Goal: Task Accomplishment & Management: Complete application form

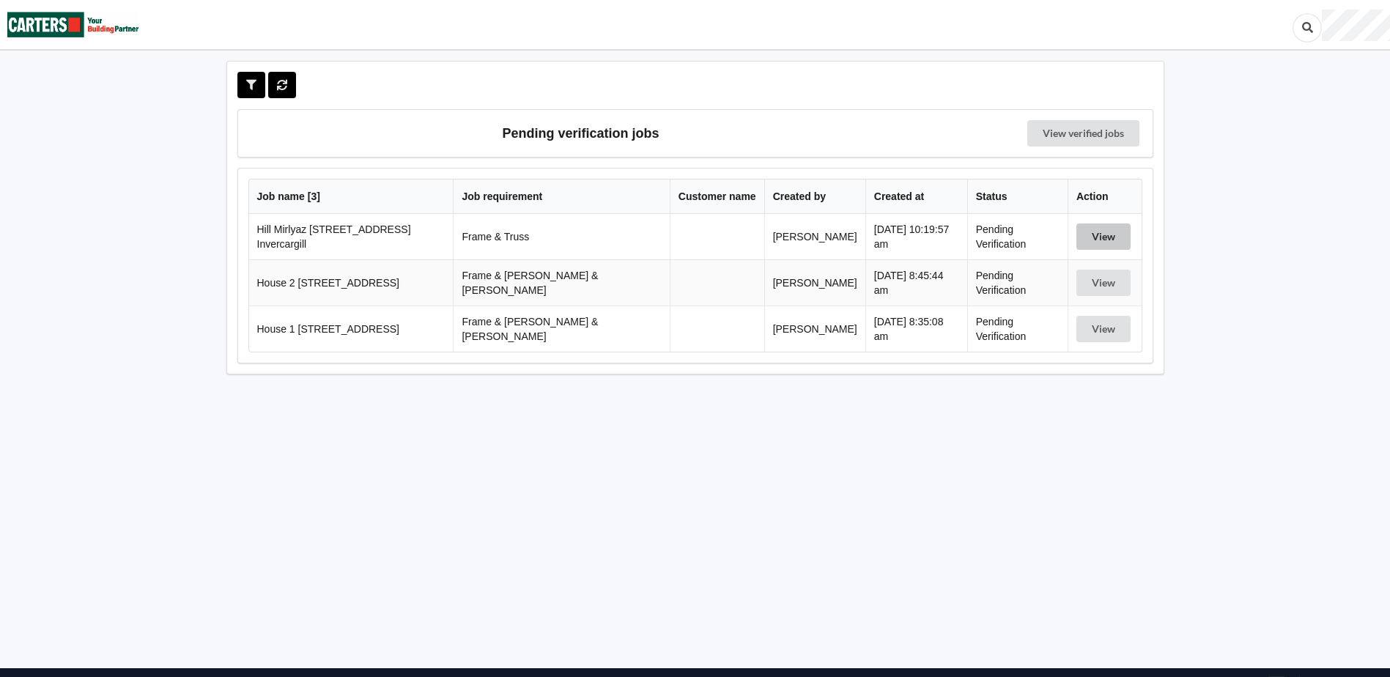
click at [1089, 243] on button "View" at bounding box center [1104, 237] width 54 height 26
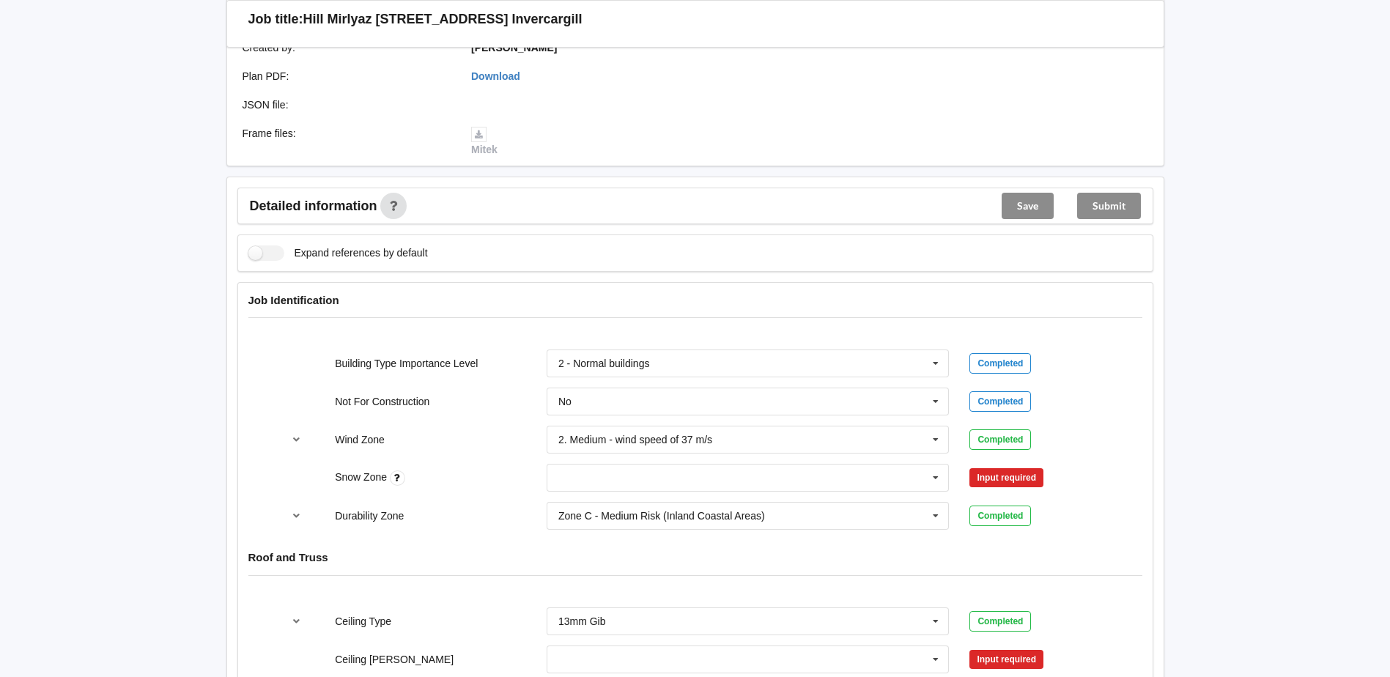
scroll to position [366, 0]
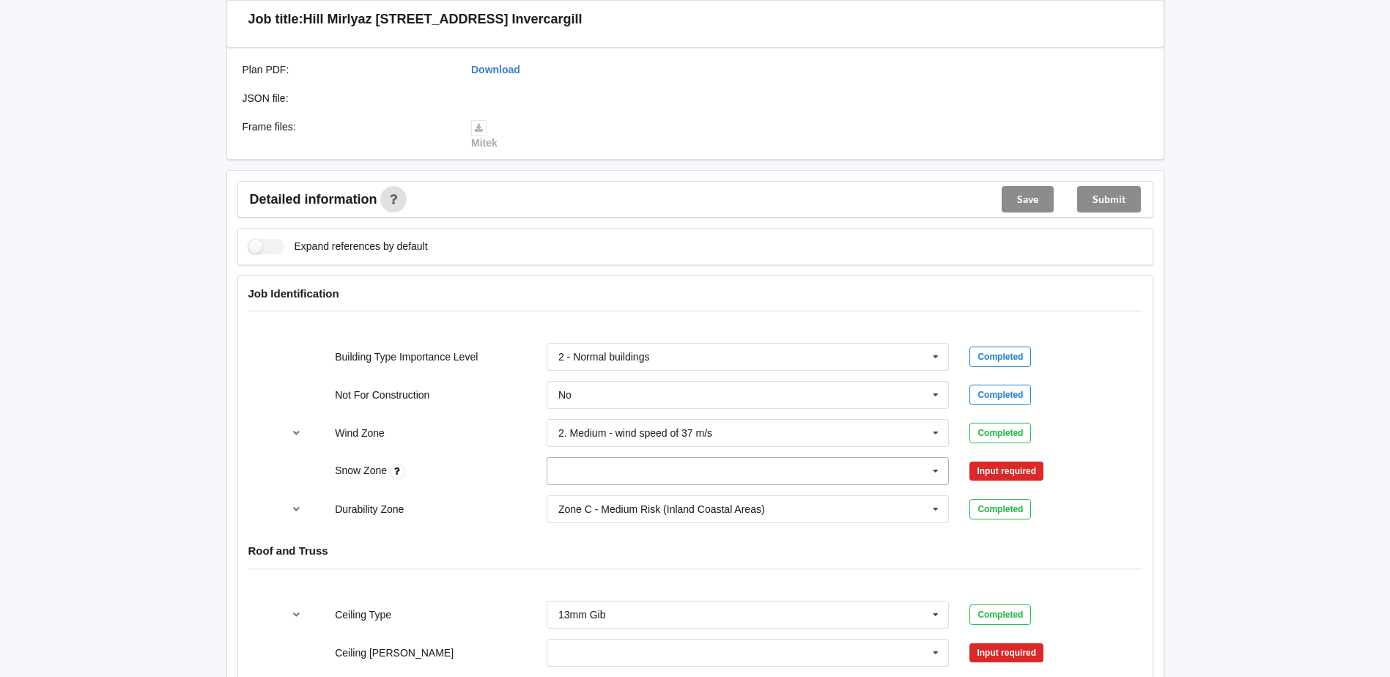
click at [665, 458] on input "text" at bounding box center [749, 471] width 402 height 26
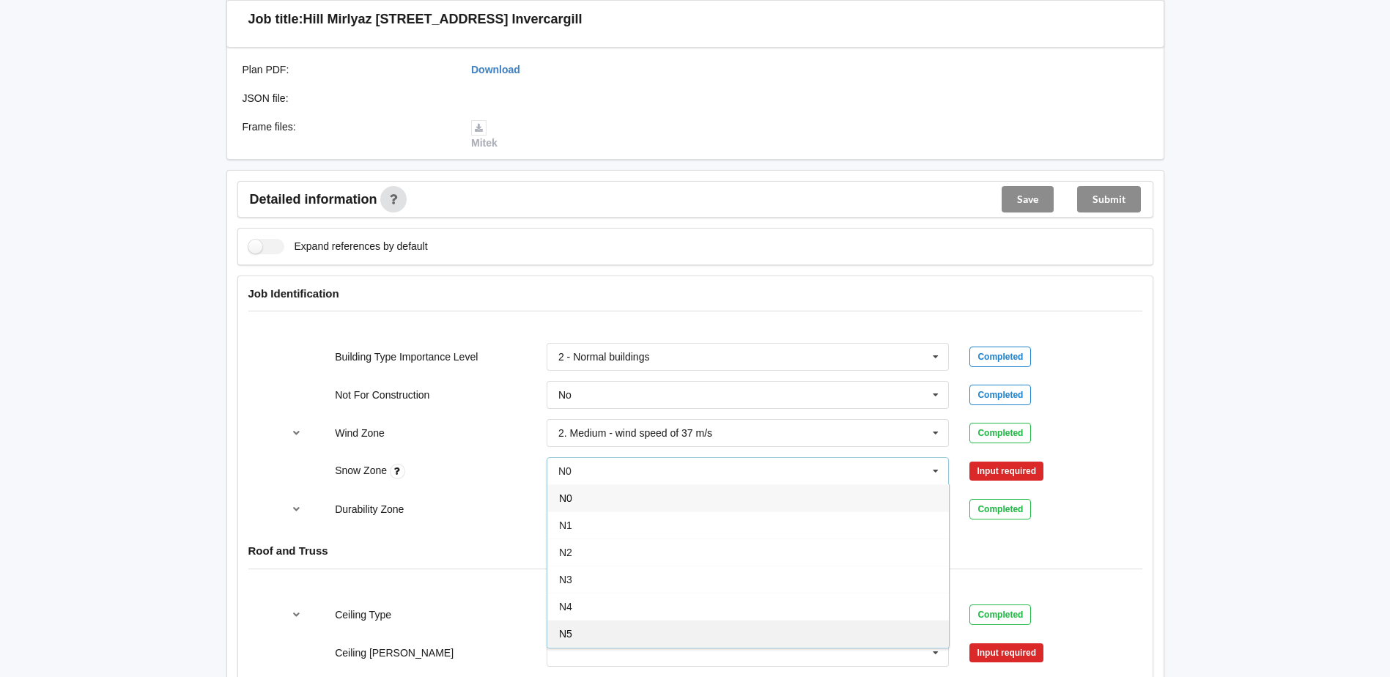
click at [564, 638] on span "N5" at bounding box center [565, 634] width 13 height 12
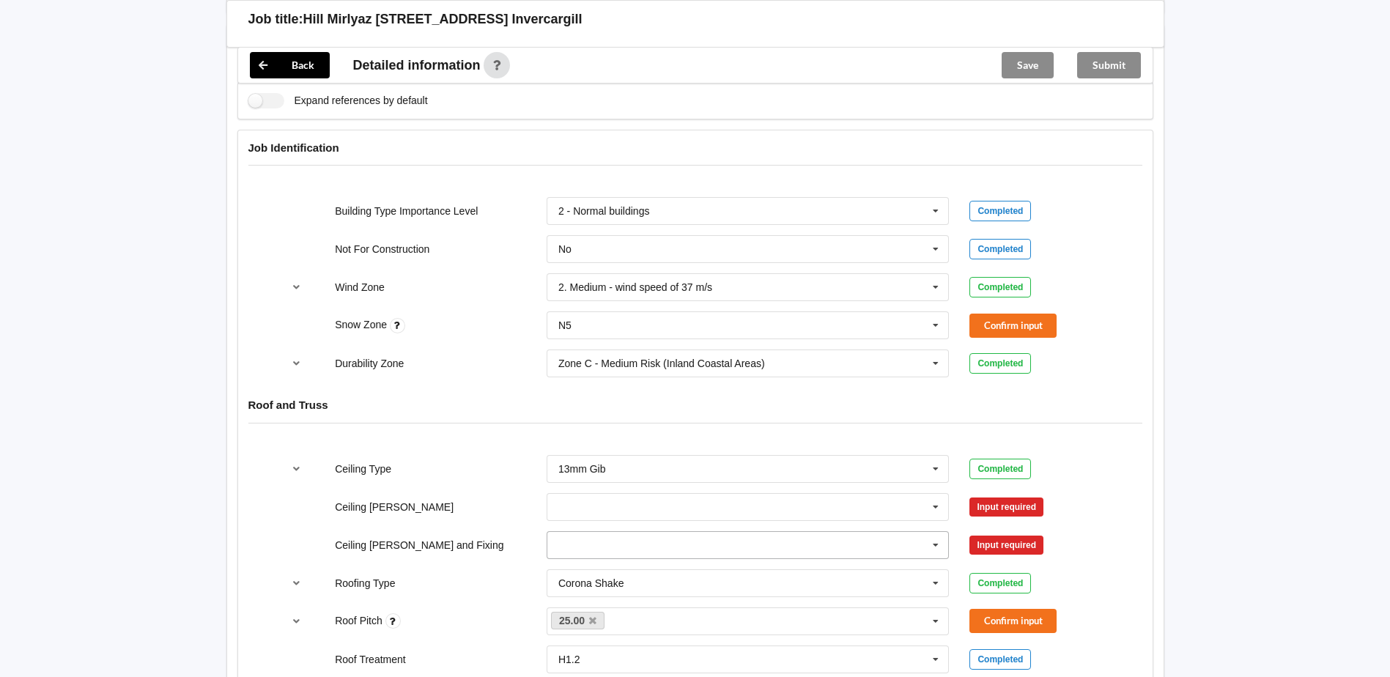
scroll to position [513, 0]
click at [629, 501] on input "text" at bounding box center [749, 506] width 402 height 26
click at [598, 588] on div "600mm" at bounding box center [748, 587] width 402 height 27
click at [600, 552] on input "text" at bounding box center [749, 544] width 402 height 26
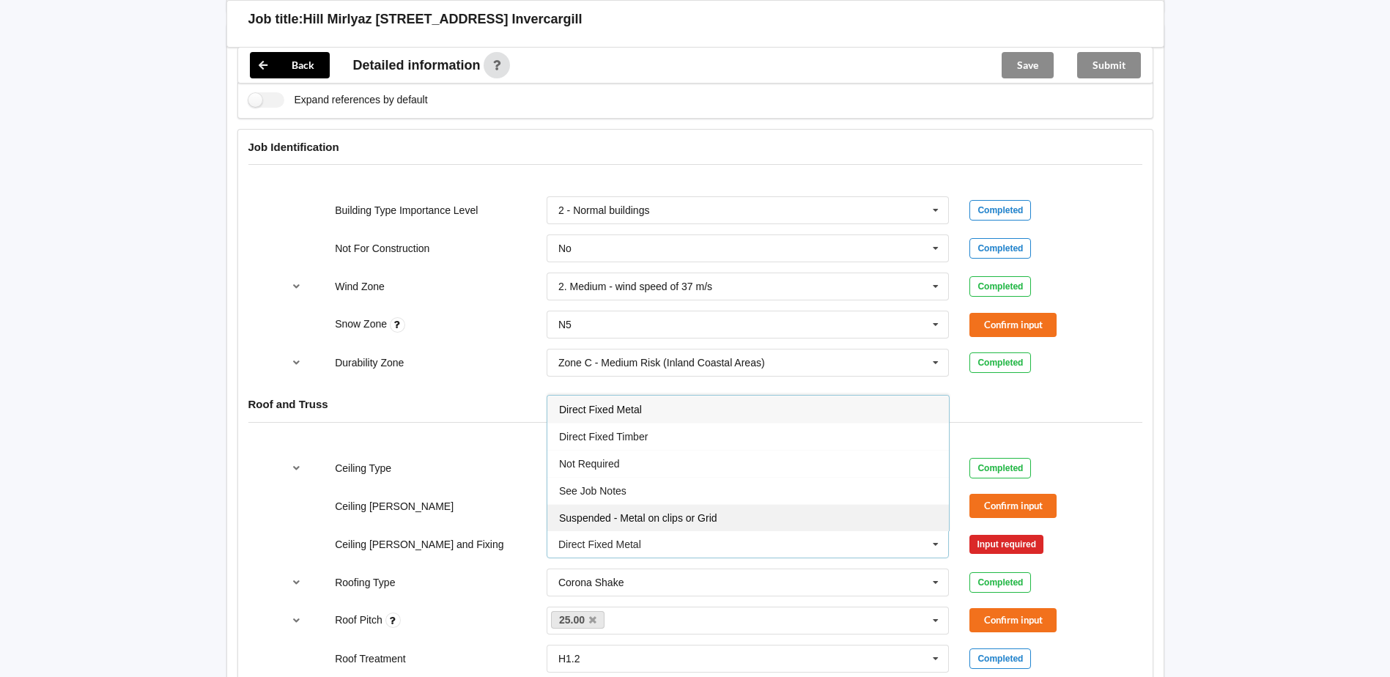
click at [616, 524] on div "Suspended - Metal on clips or Grid" at bounding box center [748, 517] width 402 height 27
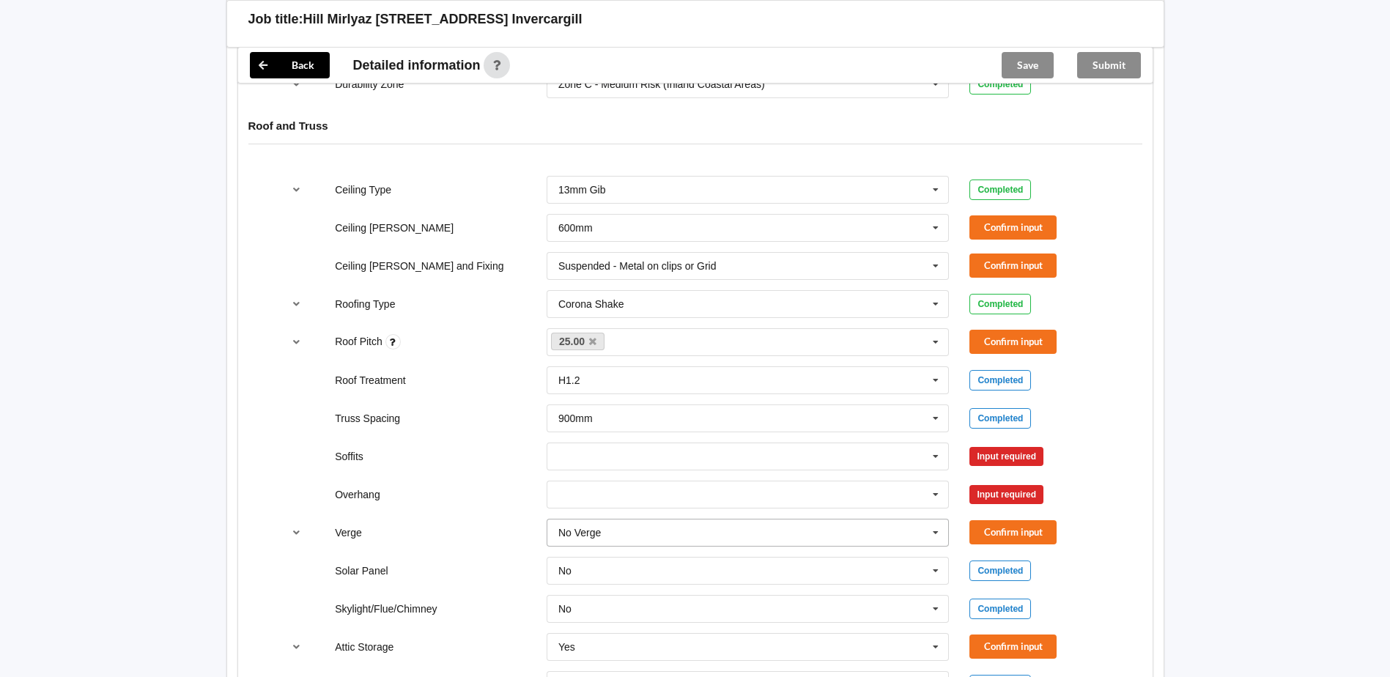
scroll to position [806, 0]
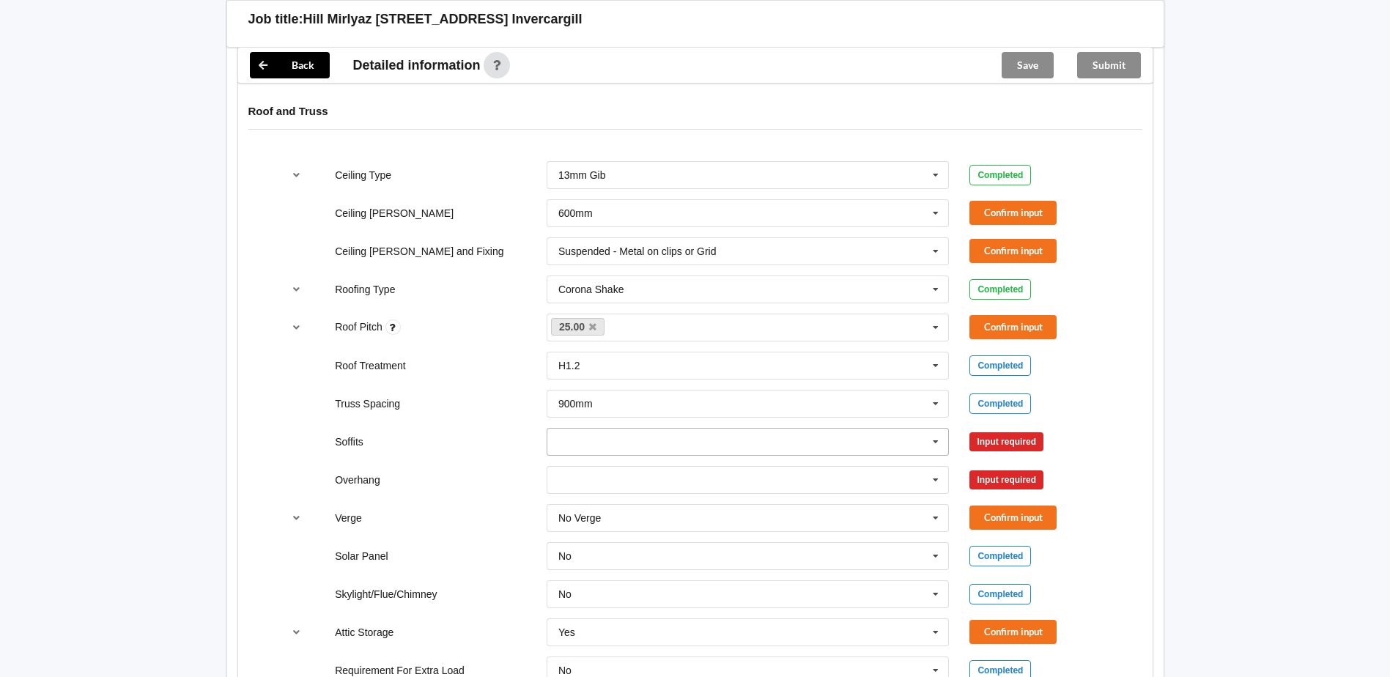
click at [598, 445] on input "text" at bounding box center [749, 442] width 402 height 26
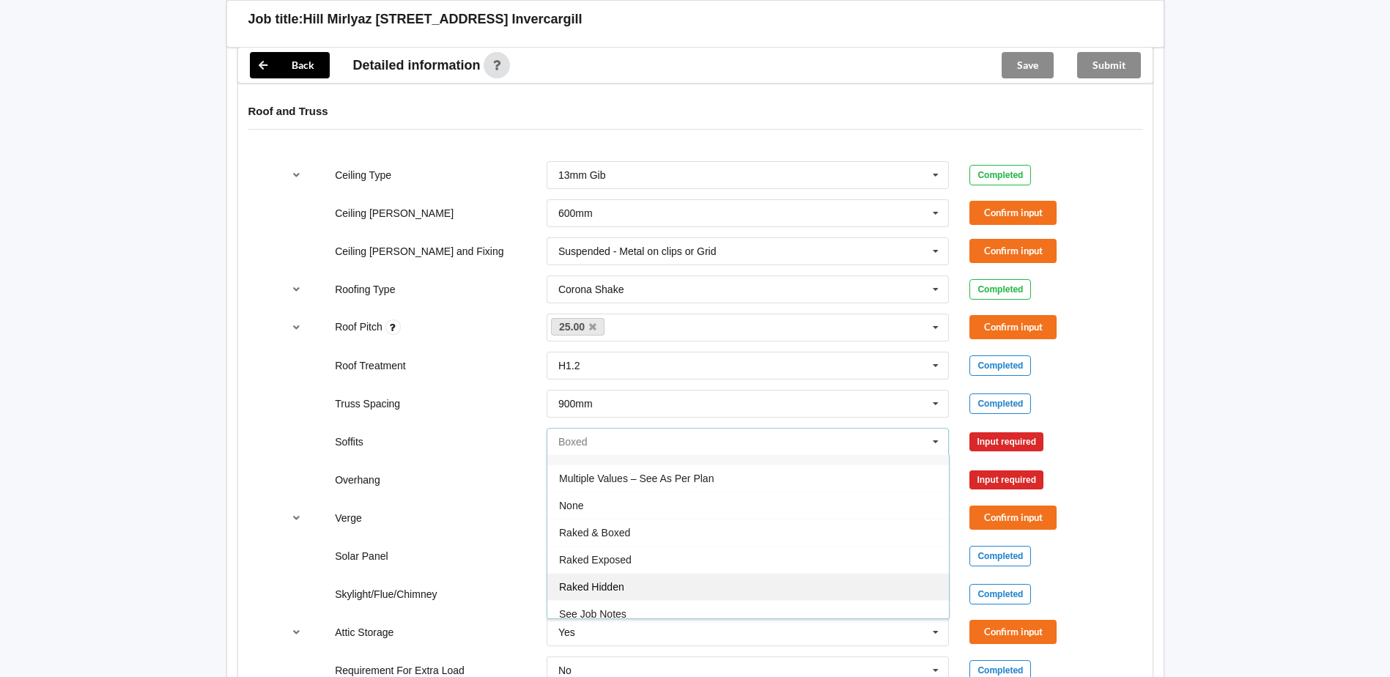
scroll to position [26, 0]
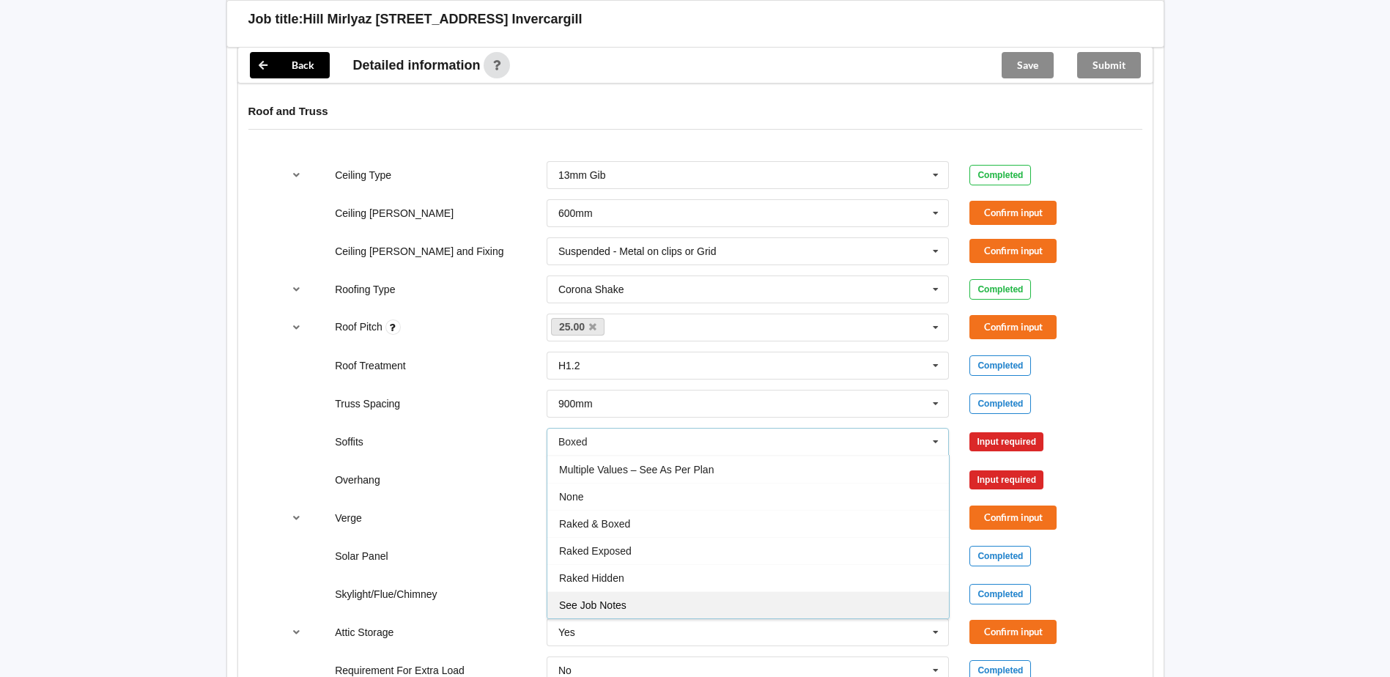
drag, startPoint x: 610, startPoint y: 607, endPoint x: 605, endPoint y: 535, distance: 72.0
click at [610, 606] on span "See Job Notes" at bounding box center [592, 606] width 67 height 12
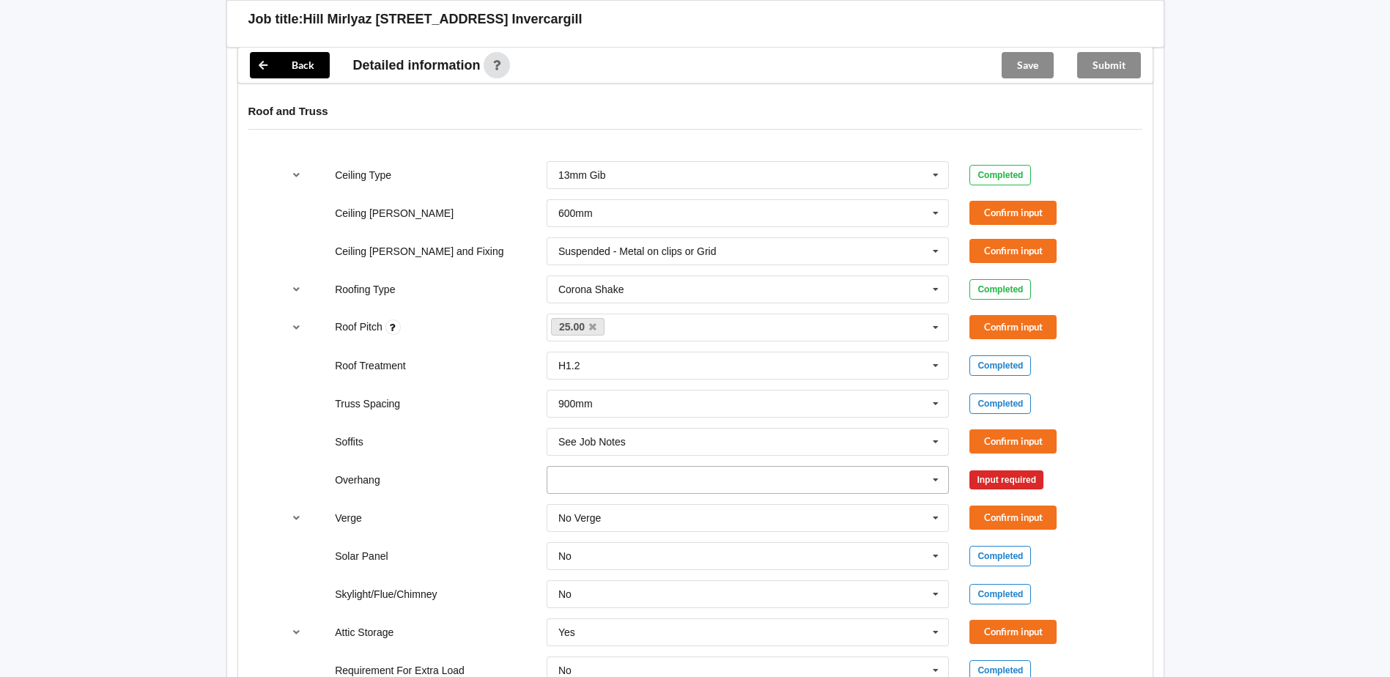
click at [605, 482] on input "text" at bounding box center [749, 480] width 402 height 26
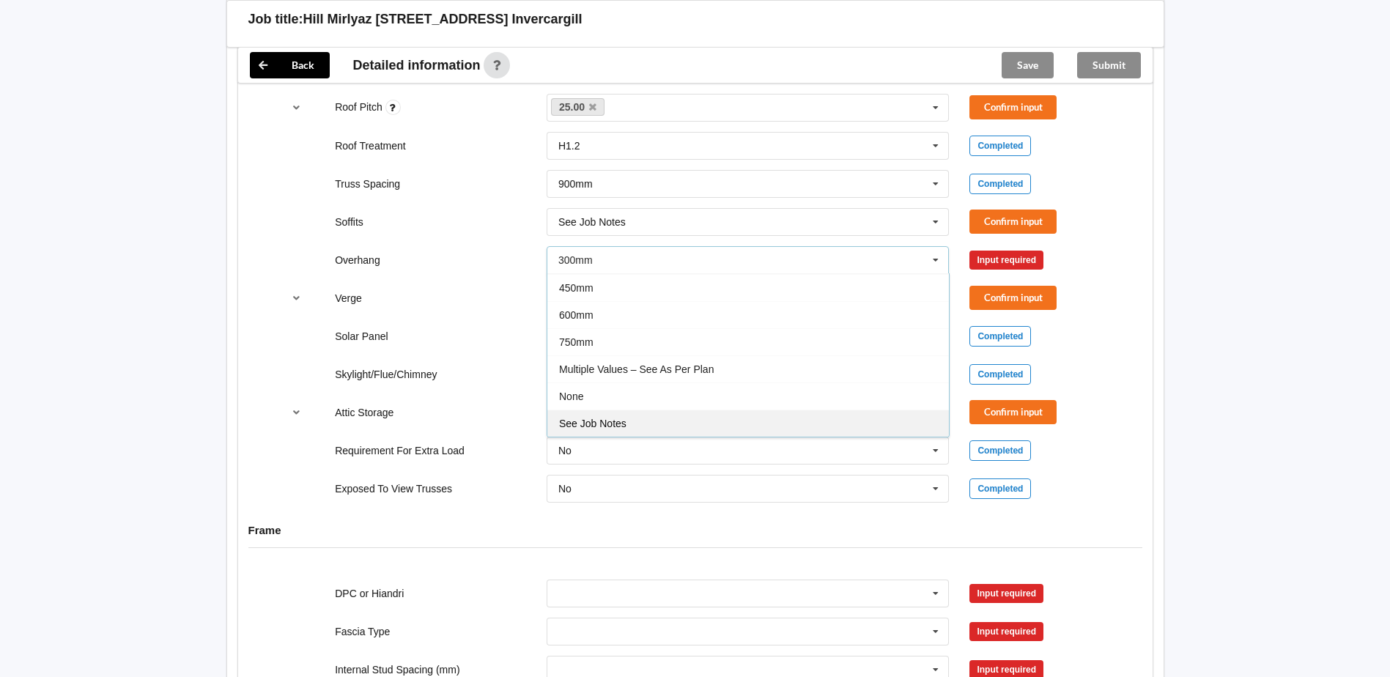
click at [609, 418] on span "See Job Notes" at bounding box center [592, 424] width 67 height 12
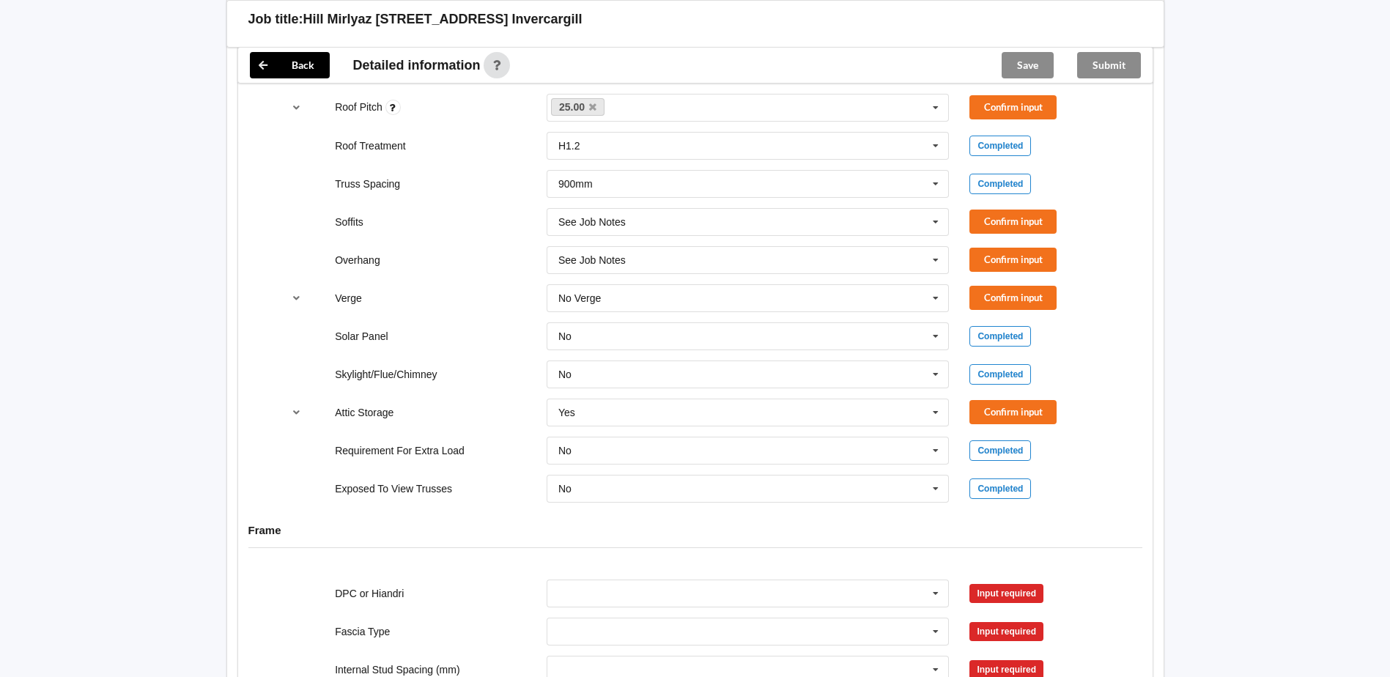
click at [955, 452] on div "No No Yes" at bounding box center [748, 451] width 424 height 48
click at [937, 453] on icon at bounding box center [936, 451] width 22 height 27
click at [693, 504] on div "Yes" at bounding box center [748, 504] width 402 height 27
click at [982, 439] on button "Confirm input" at bounding box center [1013, 450] width 87 height 24
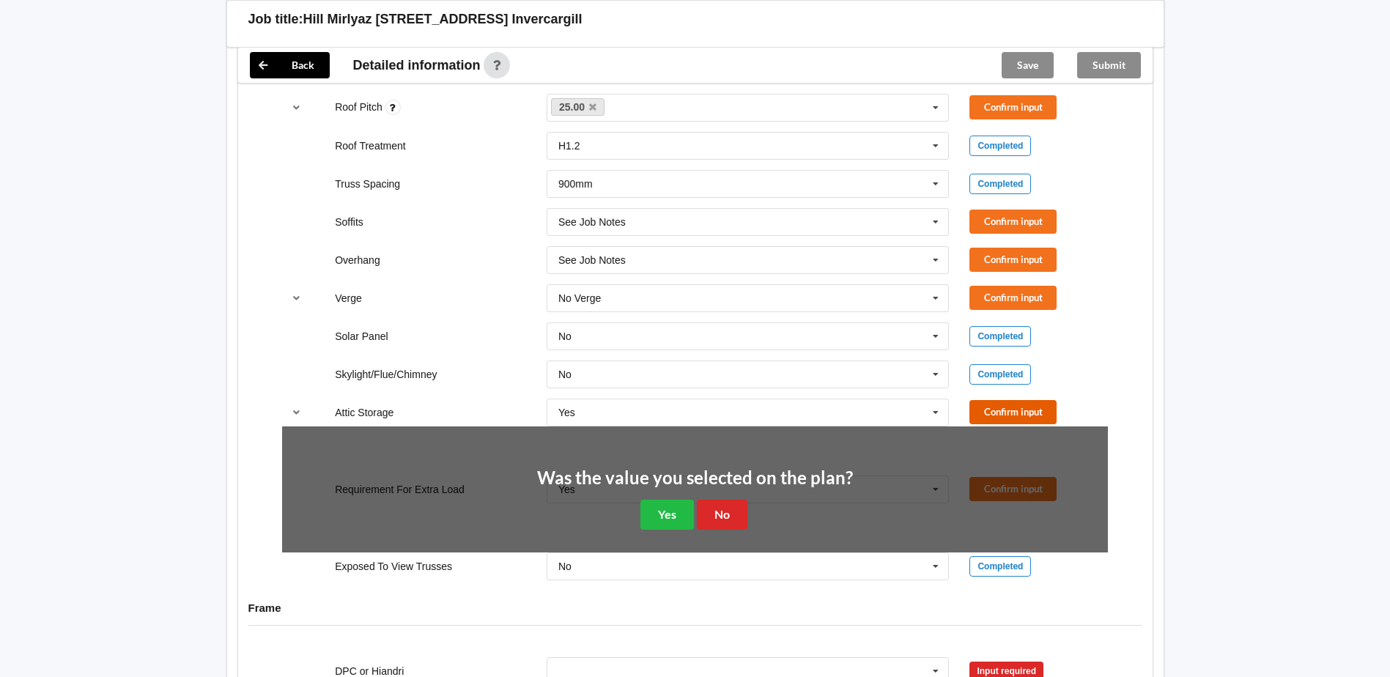
drag, startPoint x: 985, startPoint y: 414, endPoint x: 800, endPoint y: 468, distance: 193.0
click at [985, 413] on button "Confirm input" at bounding box center [1013, 412] width 87 height 24
click at [737, 505] on button "No" at bounding box center [722, 515] width 51 height 30
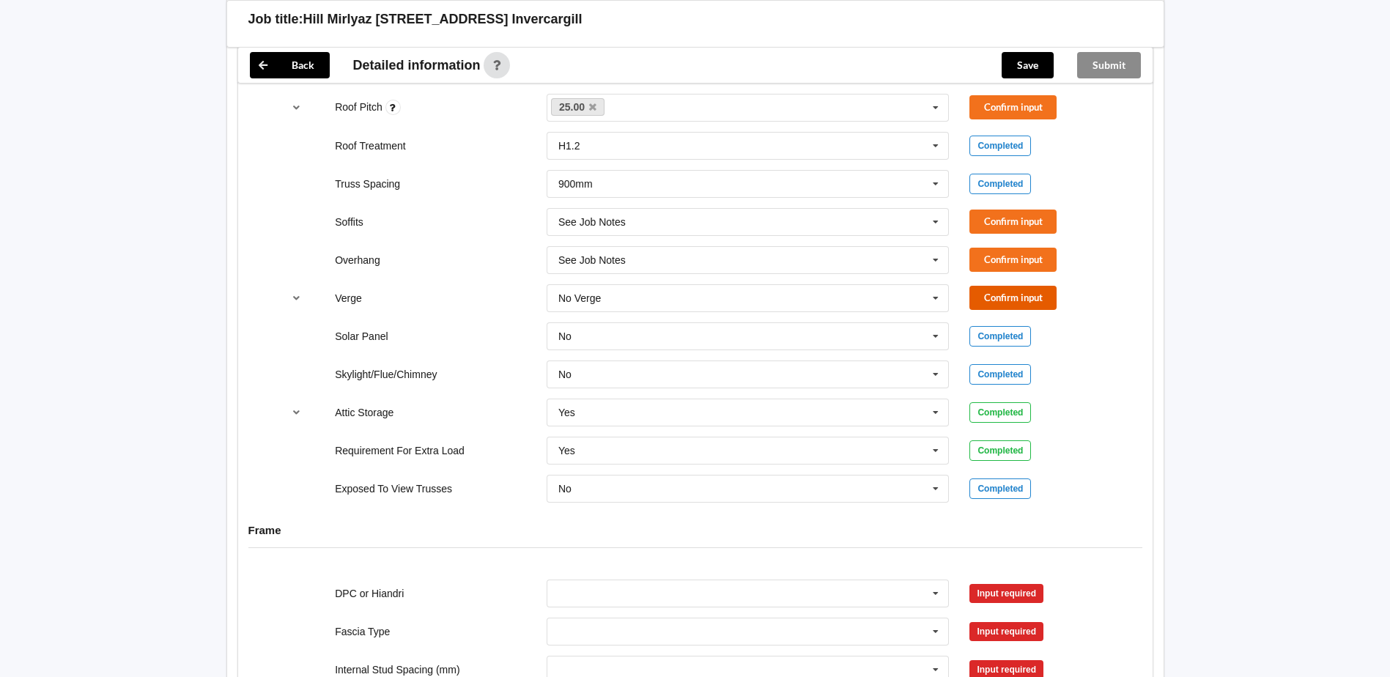
click at [990, 296] on button "Confirm input" at bounding box center [1013, 298] width 87 height 24
click at [999, 257] on button "Confirm input" at bounding box center [1013, 260] width 87 height 24
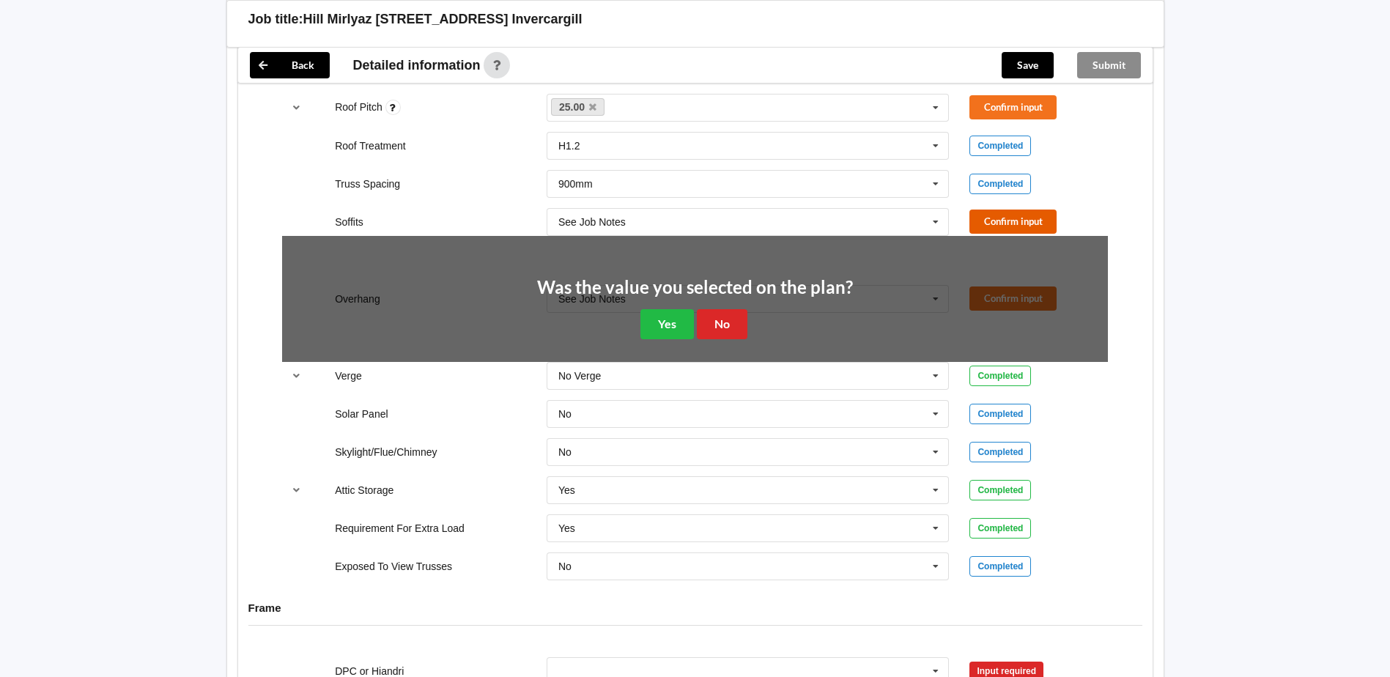
drag, startPoint x: 991, startPoint y: 226, endPoint x: 991, endPoint y: 216, distance: 9.5
click at [991, 216] on button "Confirm input" at bounding box center [1013, 222] width 87 height 24
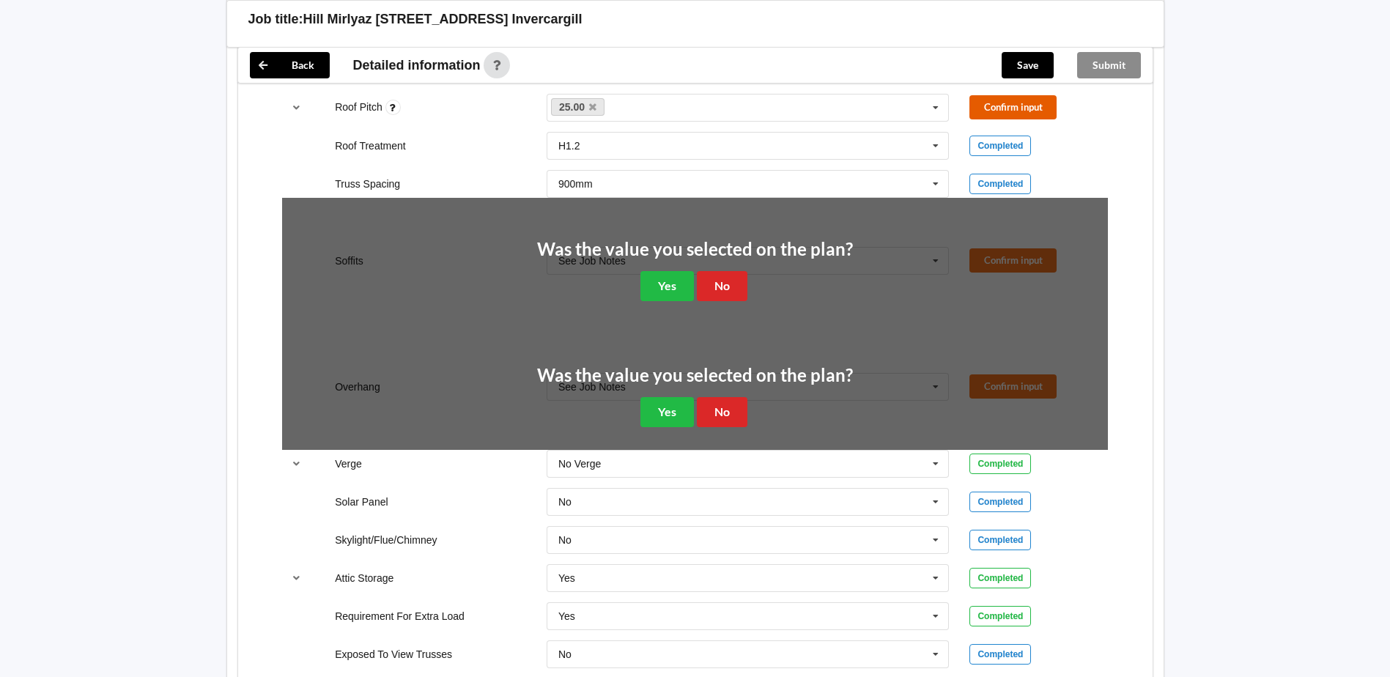
click at [983, 111] on button "Confirm input" at bounding box center [1013, 107] width 87 height 24
click at [727, 284] on button "No" at bounding box center [722, 286] width 51 height 30
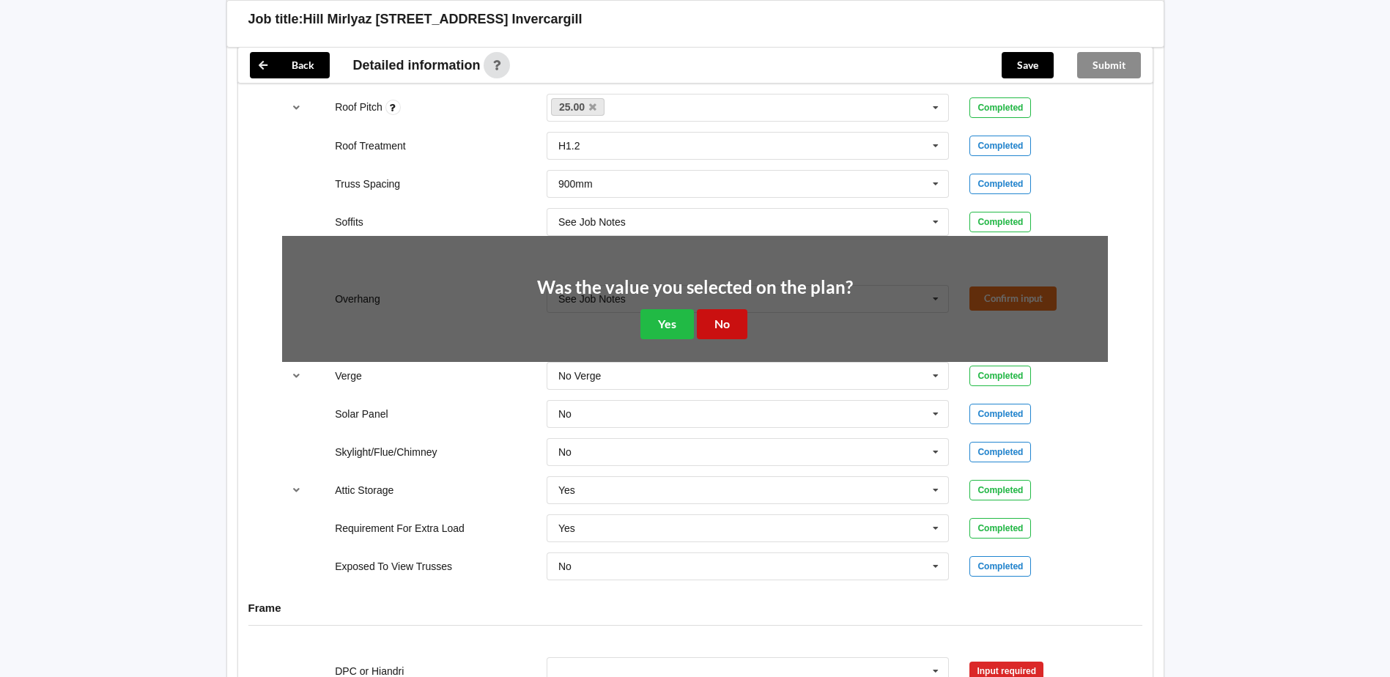
click at [715, 317] on button "No" at bounding box center [722, 324] width 51 height 30
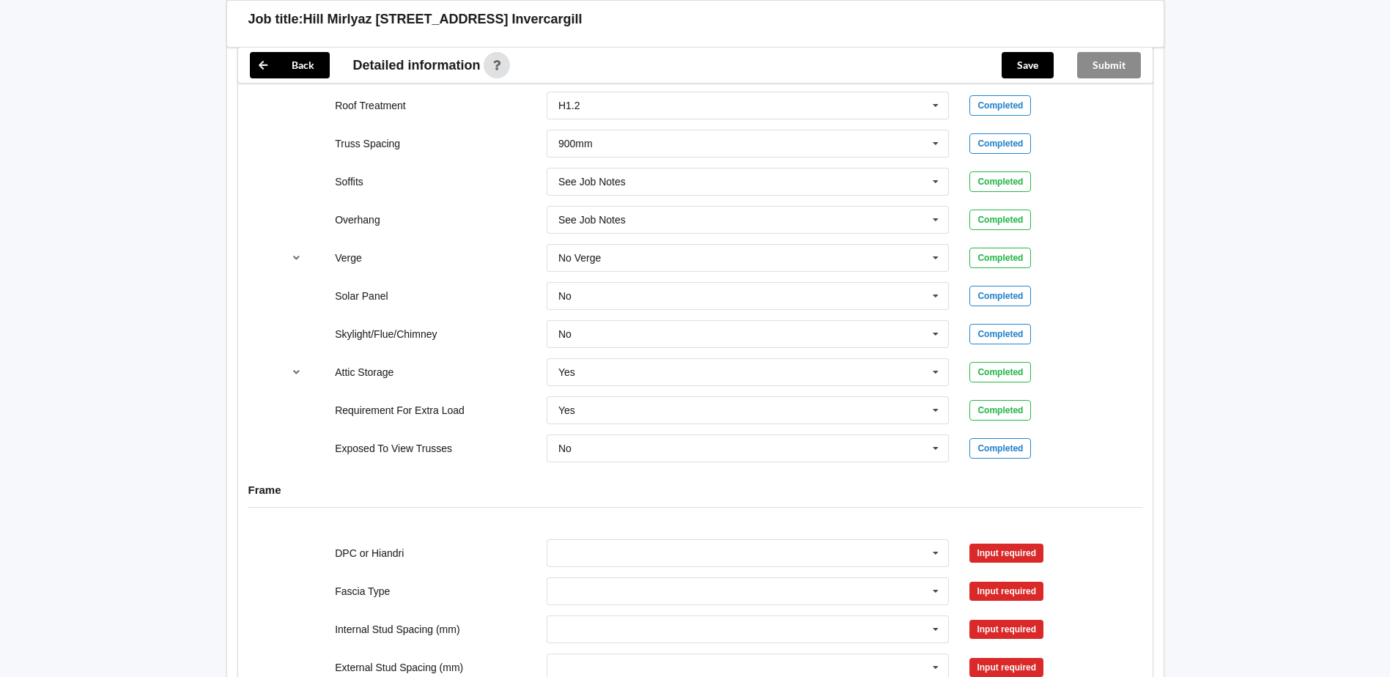
scroll to position [1099, 0]
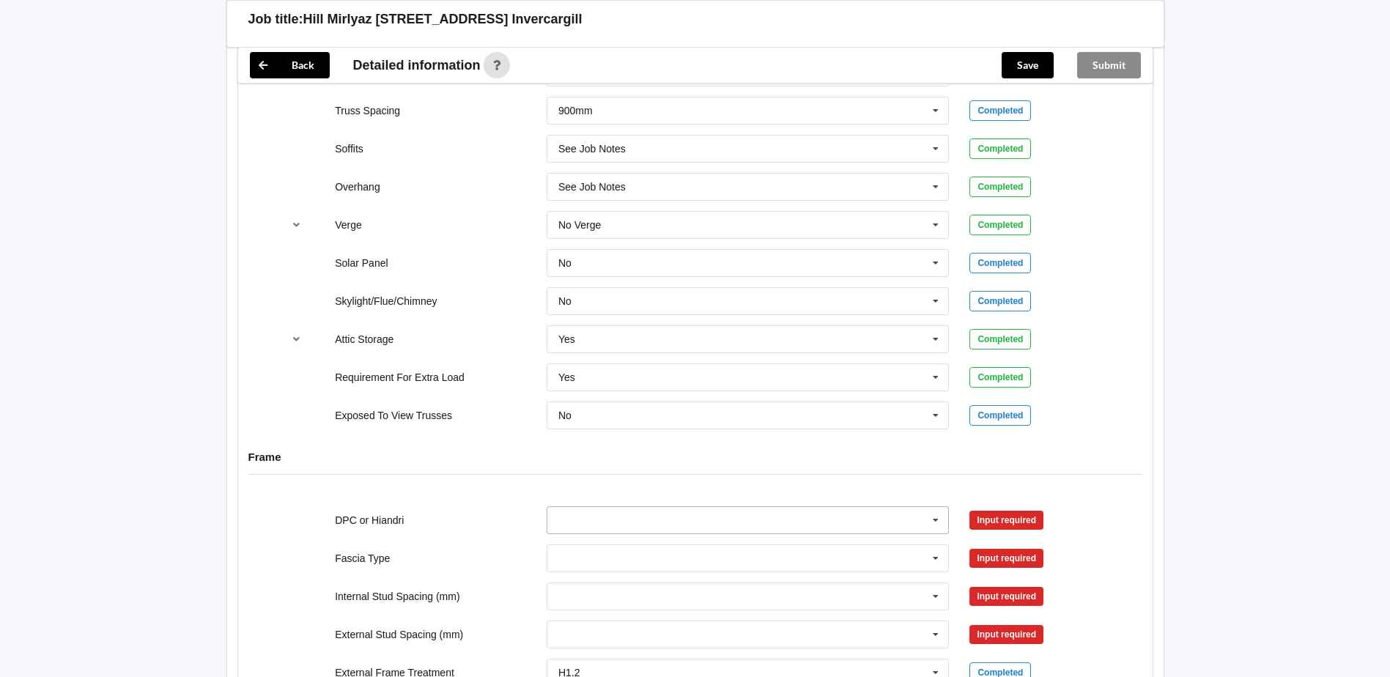
click at [643, 508] on input "text" at bounding box center [749, 520] width 402 height 26
click at [627, 549] on div "DPC Fitted" at bounding box center [748, 547] width 402 height 27
click at [605, 552] on input "text" at bounding box center [749, 558] width 402 height 26
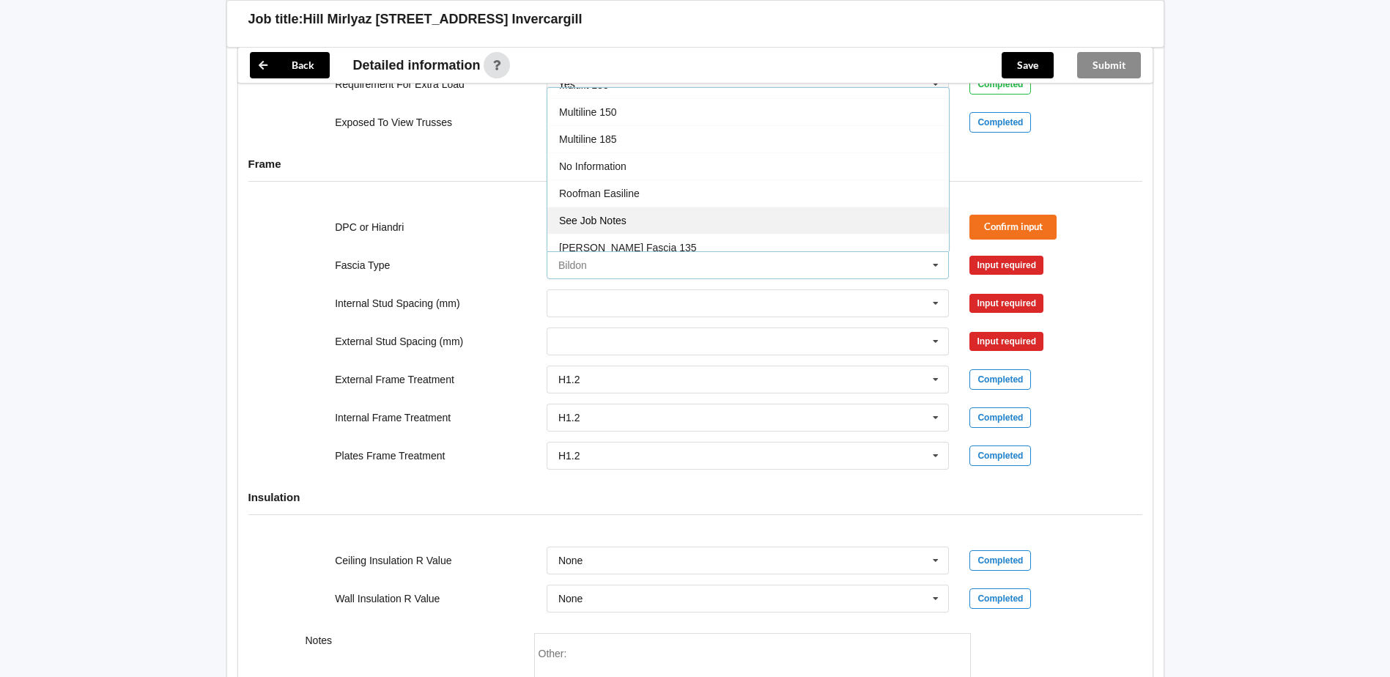
scroll to position [487, 0]
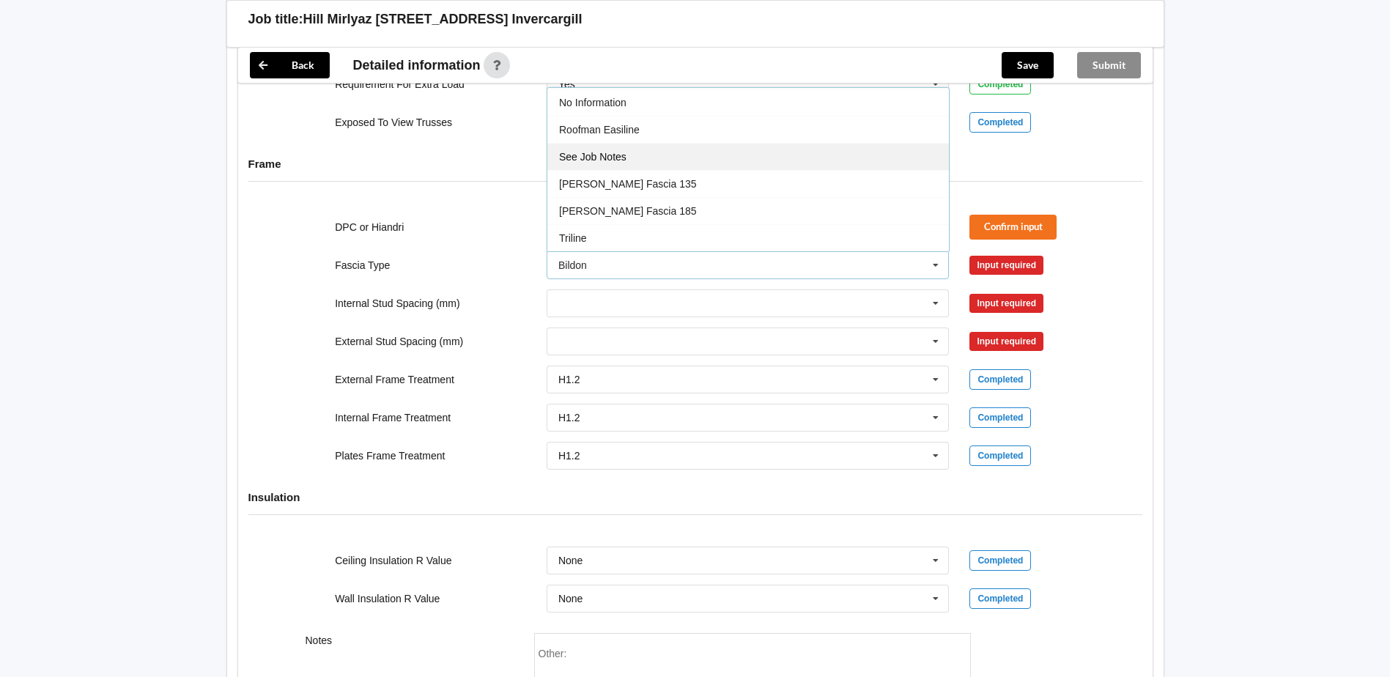
click at [641, 165] on div "See Job Notes" at bounding box center [748, 156] width 402 height 27
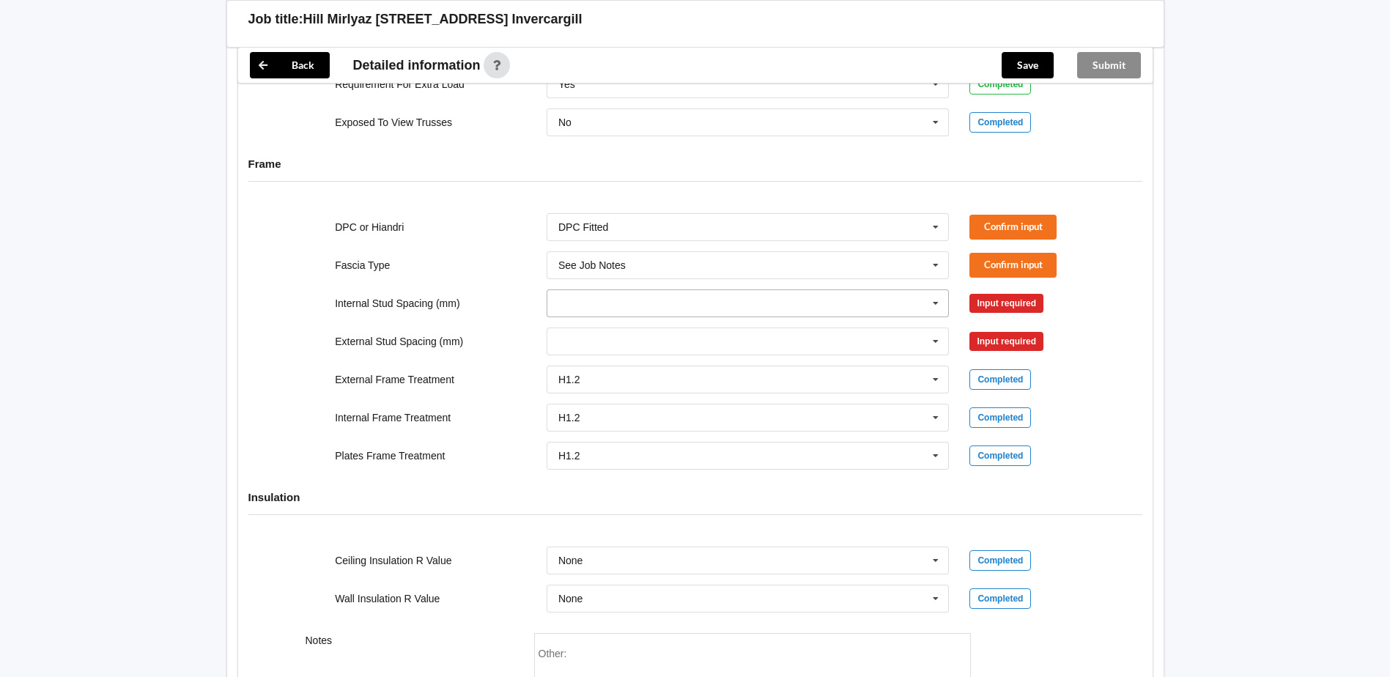
click at [590, 302] on input "text" at bounding box center [749, 303] width 402 height 26
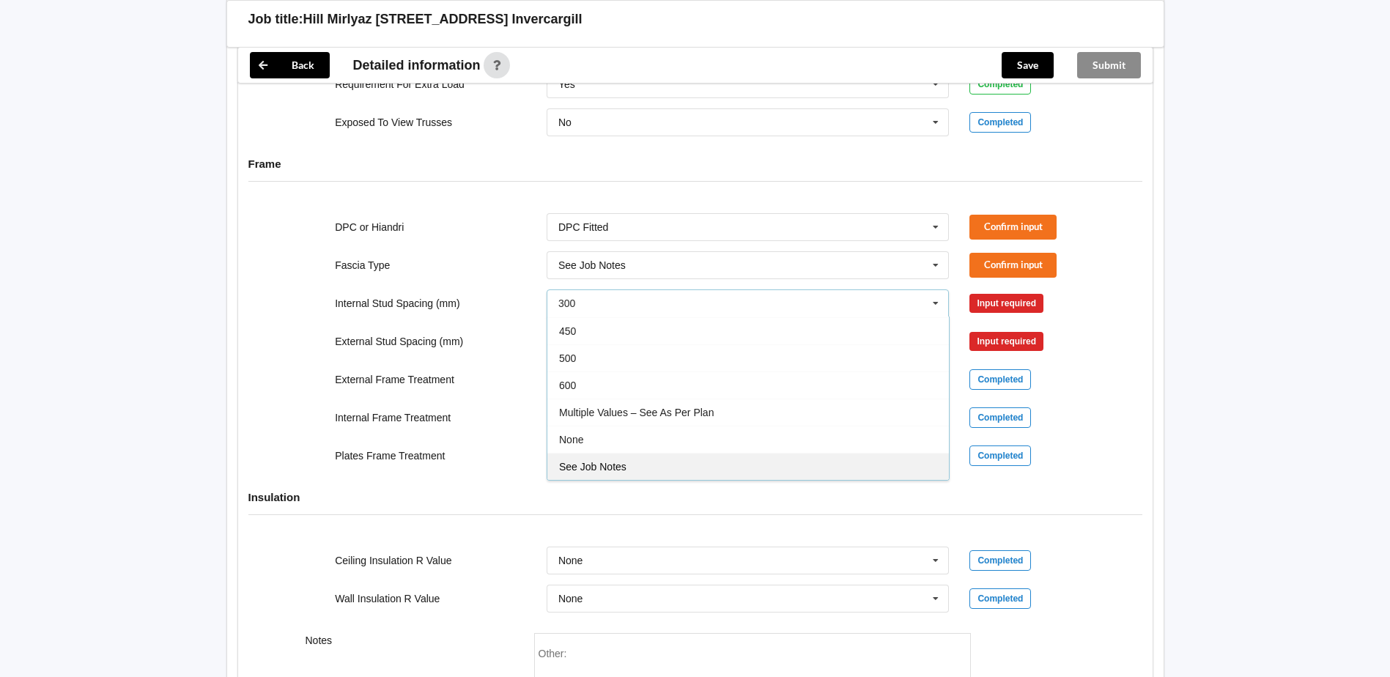
click at [608, 463] on span "See Job Notes" at bounding box center [592, 467] width 67 height 12
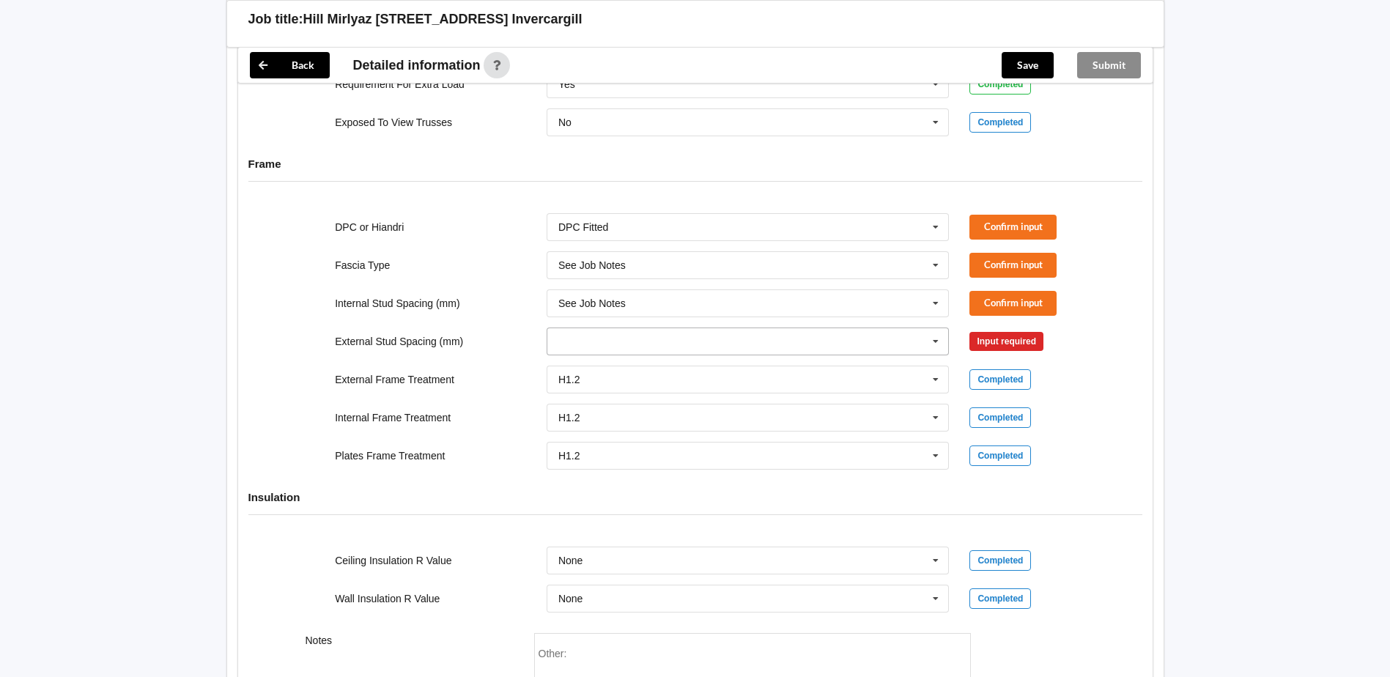
click at [607, 346] on input "text" at bounding box center [749, 341] width 402 height 26
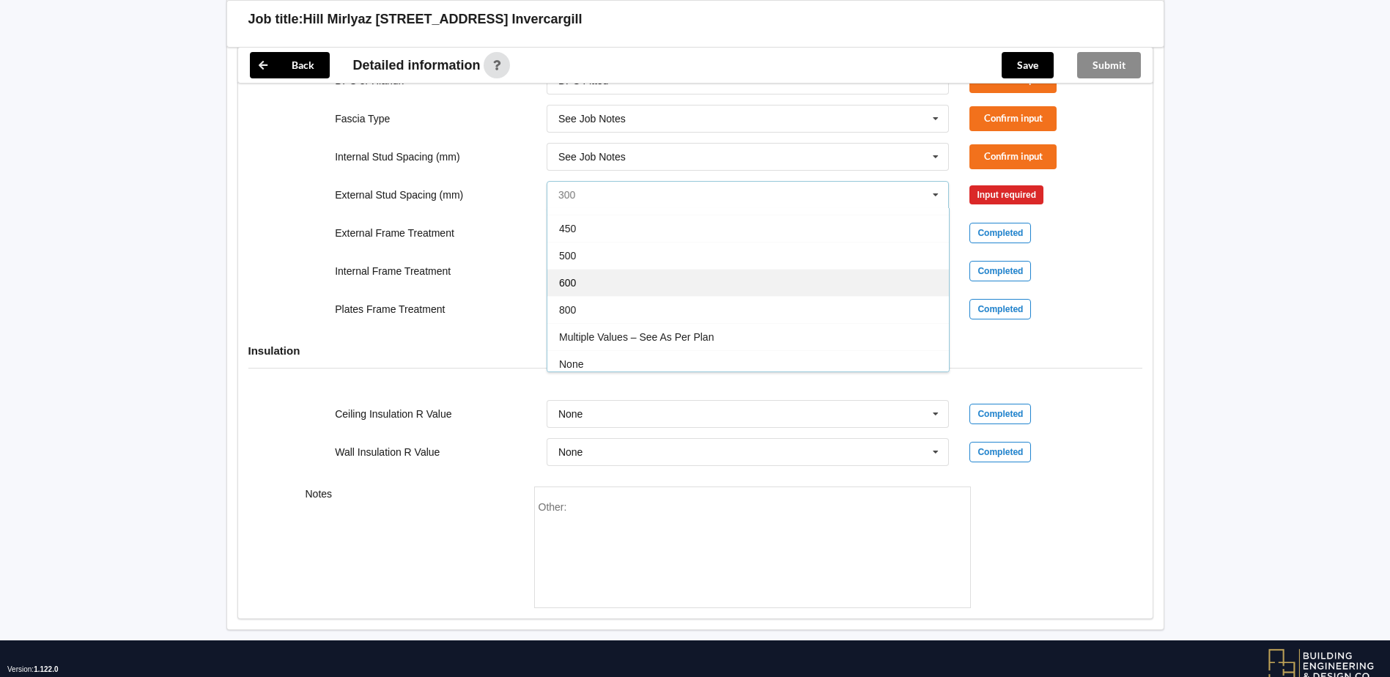
scroll to position [73, 0]
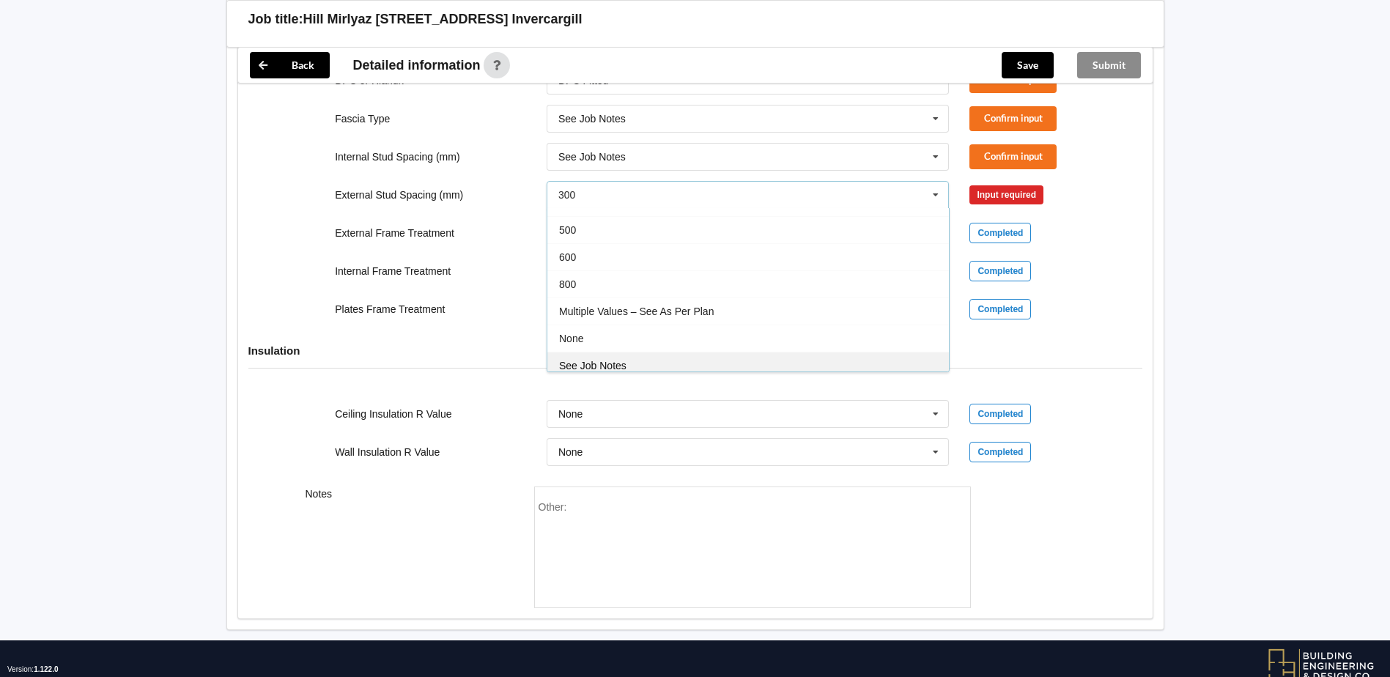
click at [610, 355] on div "See Job Notes" at bounding box center [748, 365] width 402 height 27
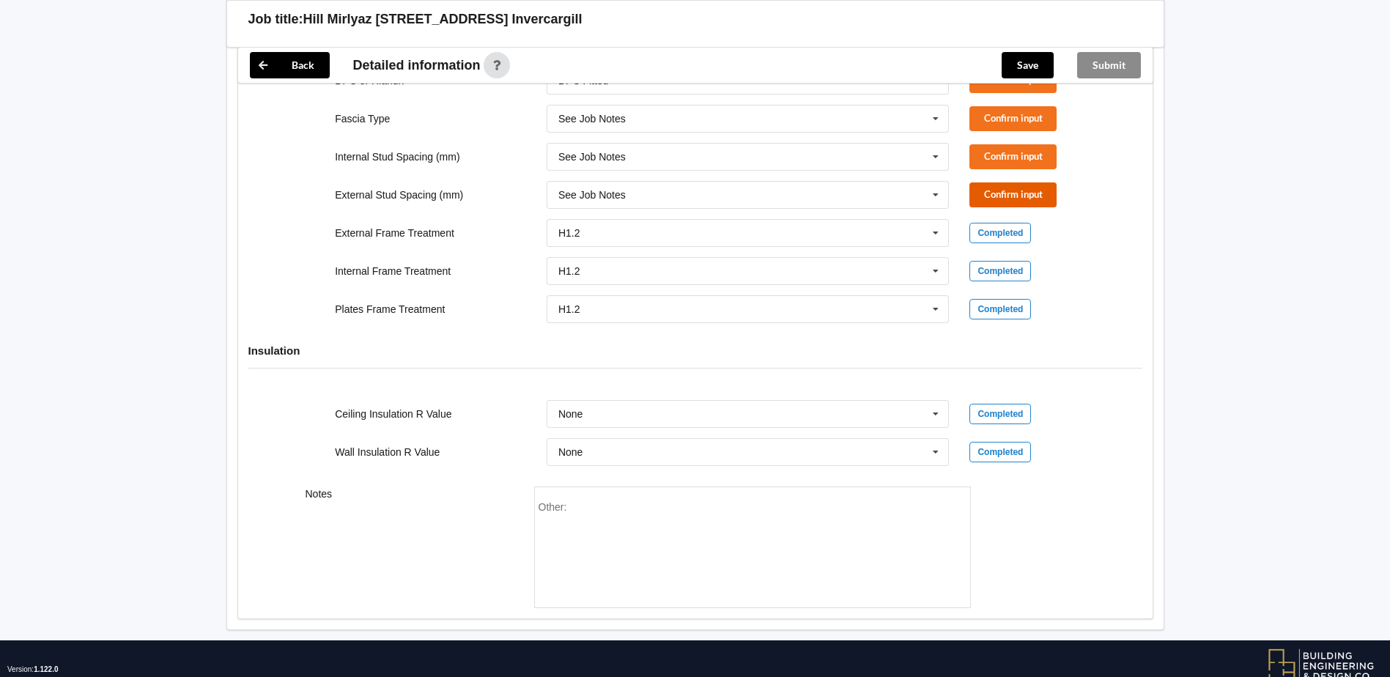
drag, startPoint x: 1016, startPoint y: 191, endPoint x: 1006, endPoint y: 161, distance: 31.5
click at [1016, 189] on button "Confirm input" at bounding box center [1013, 194] width 87 height 24
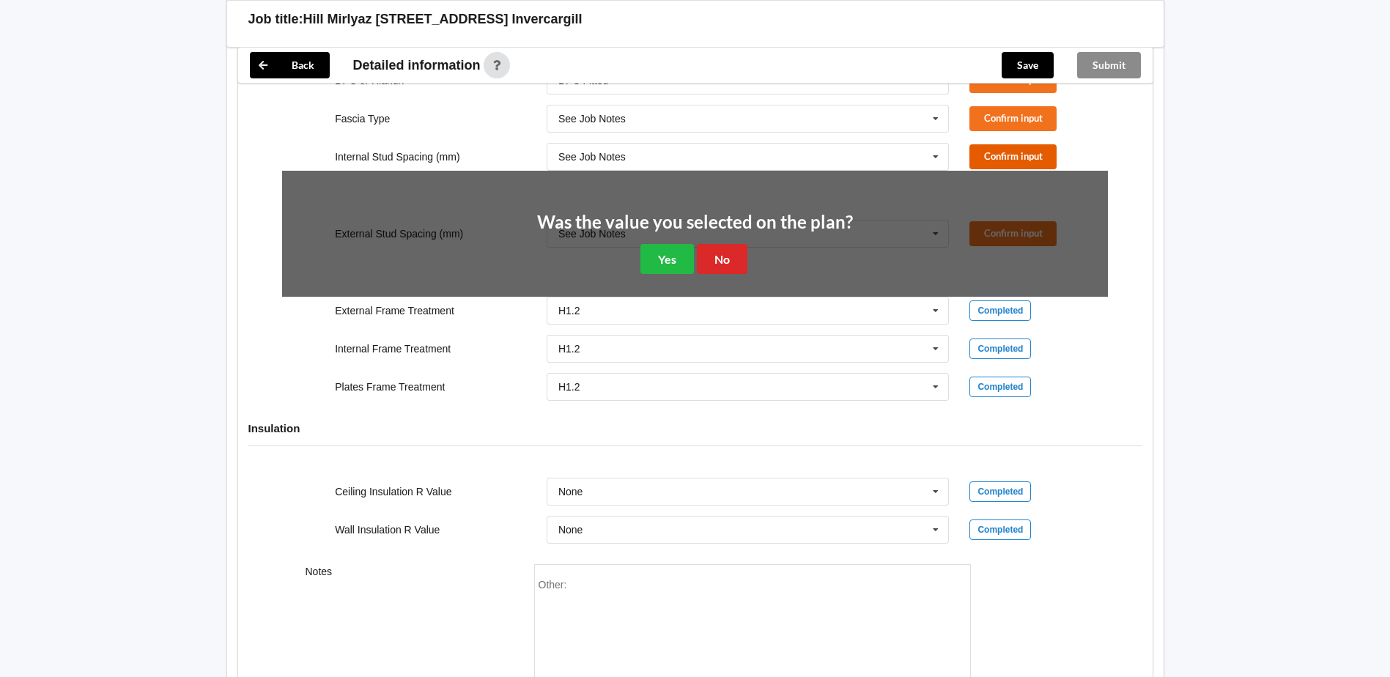
click at [1003, 148] on button "Confirm input" at bounding box center [1013, 156] width 87 height 24
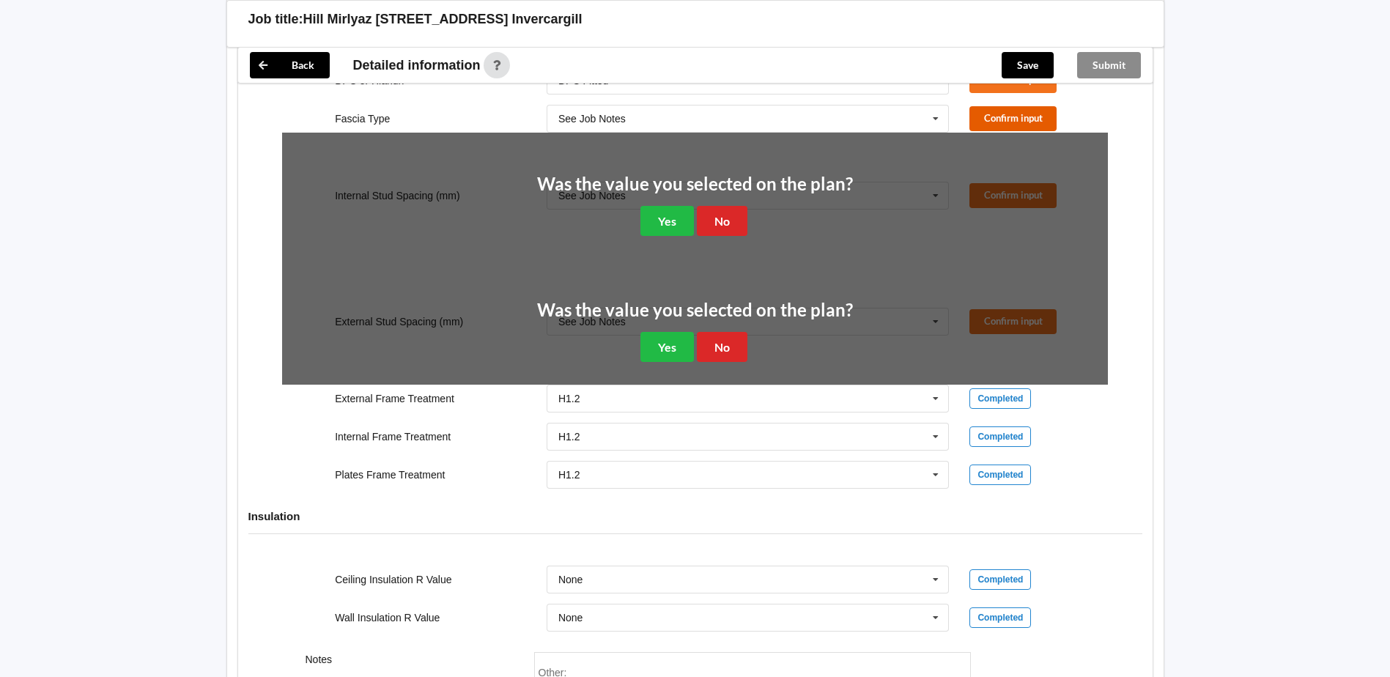
drag, startPoint x: 999, startPoint y: 114, endPoint x: 992, endPoint y: 82, distance: 32.4
click at [997, 106] on div "Fascia Type See Job Notes Bildon Continuous 180 Diamond 147 M85 - 180mmx18mm M8…" at bounding box center [695, 119] width 846 height 48
drag, startPoint x: 992, startPoint y: 81, endPoint x: 987, endPoint y: 93, distance: 12.5
click at [991, 81] on div "Save" at bounding box center [1027, 65] width 75 height 35
click at [982, 119] on button "Confirm input" at bounding box center [1013, 118] width 87 height 24
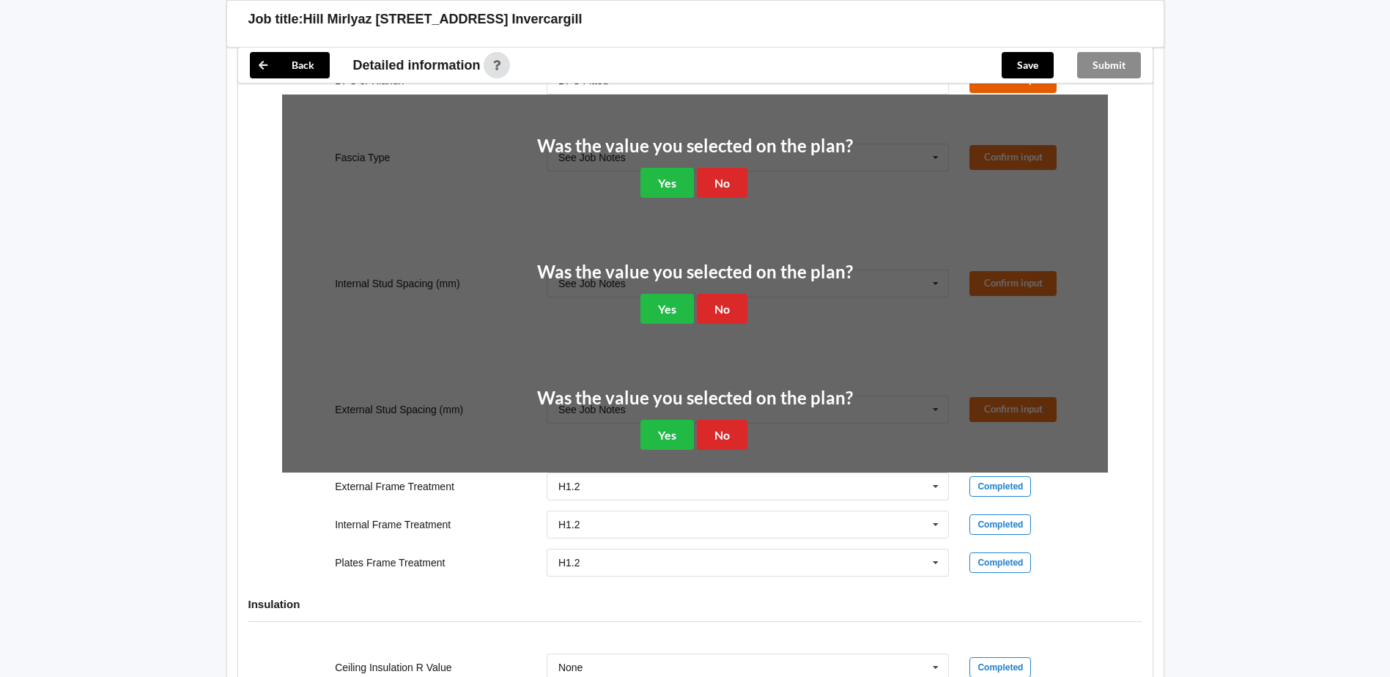
click at [982, 89] on button "Confirm input" at bounding box center [1013, 80] width 87 height 24
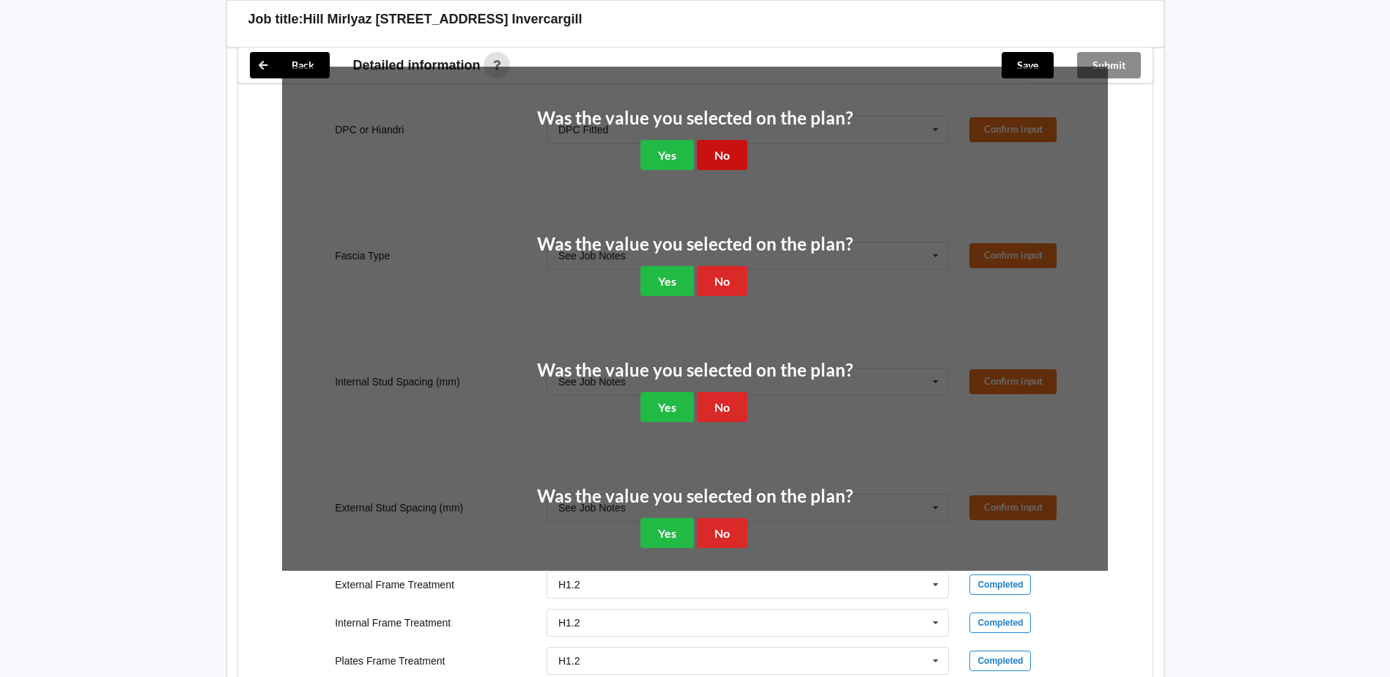
drag, startPoint x: 723, startPoint y: 158, endPoint x: 720, endPoint y: 166, distance: 8.6
click at [721, 158] on button "No" at bounding box center [722, 155] width 51 height 30
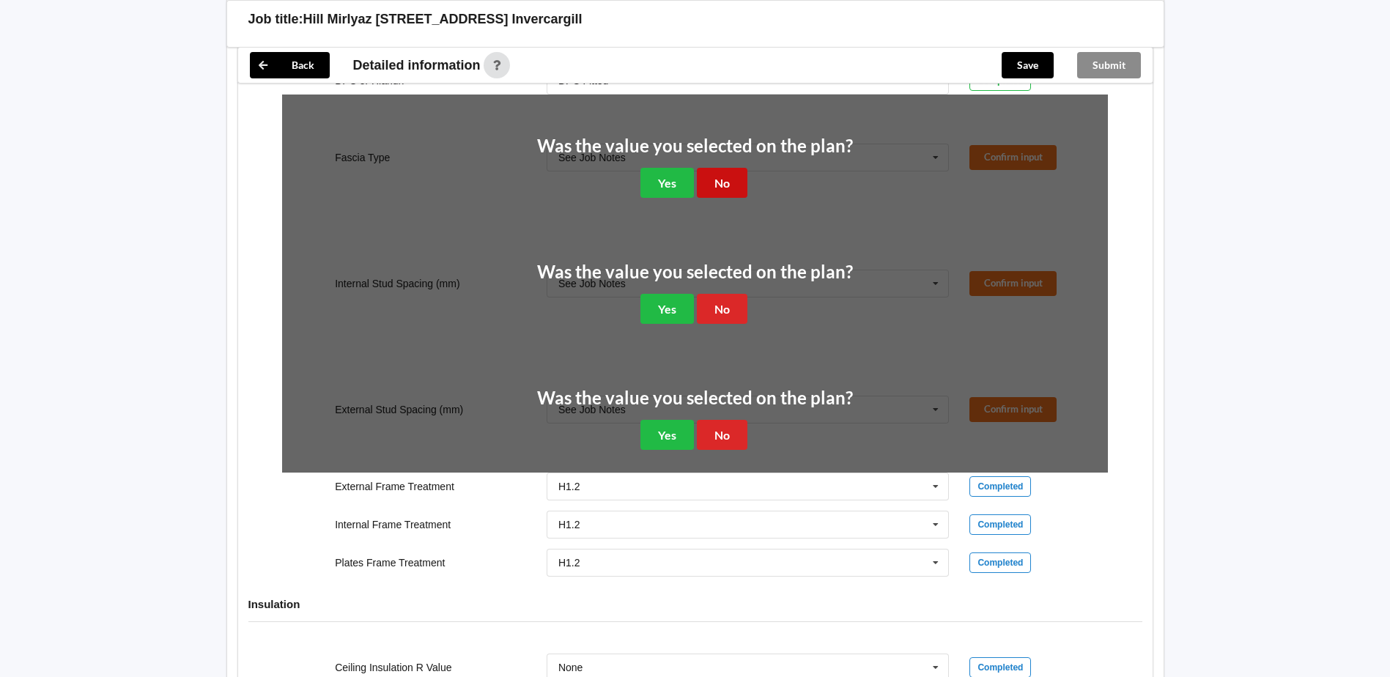
click at [716, 182] on button "No" at bounding box center [722, 183] width 51 height 30
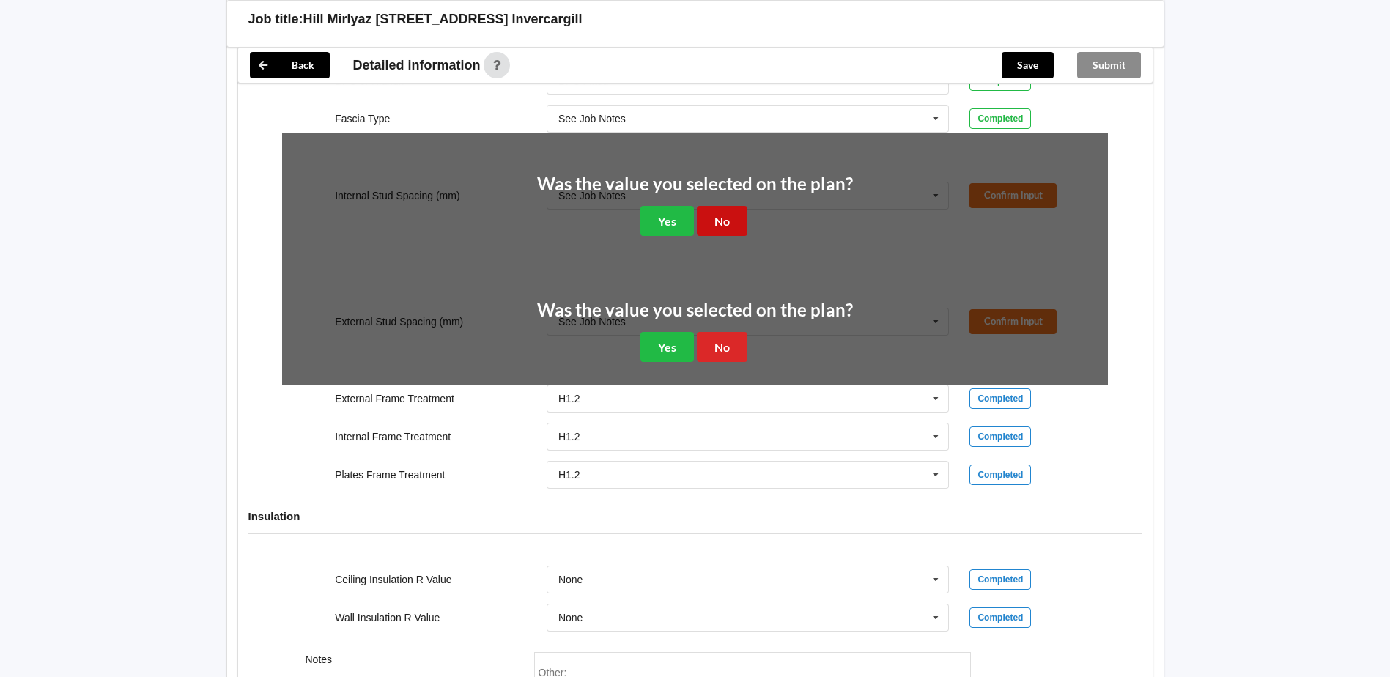
click at [712, 228] on button "No" at bounding box center [722, 221] width 51 height 30
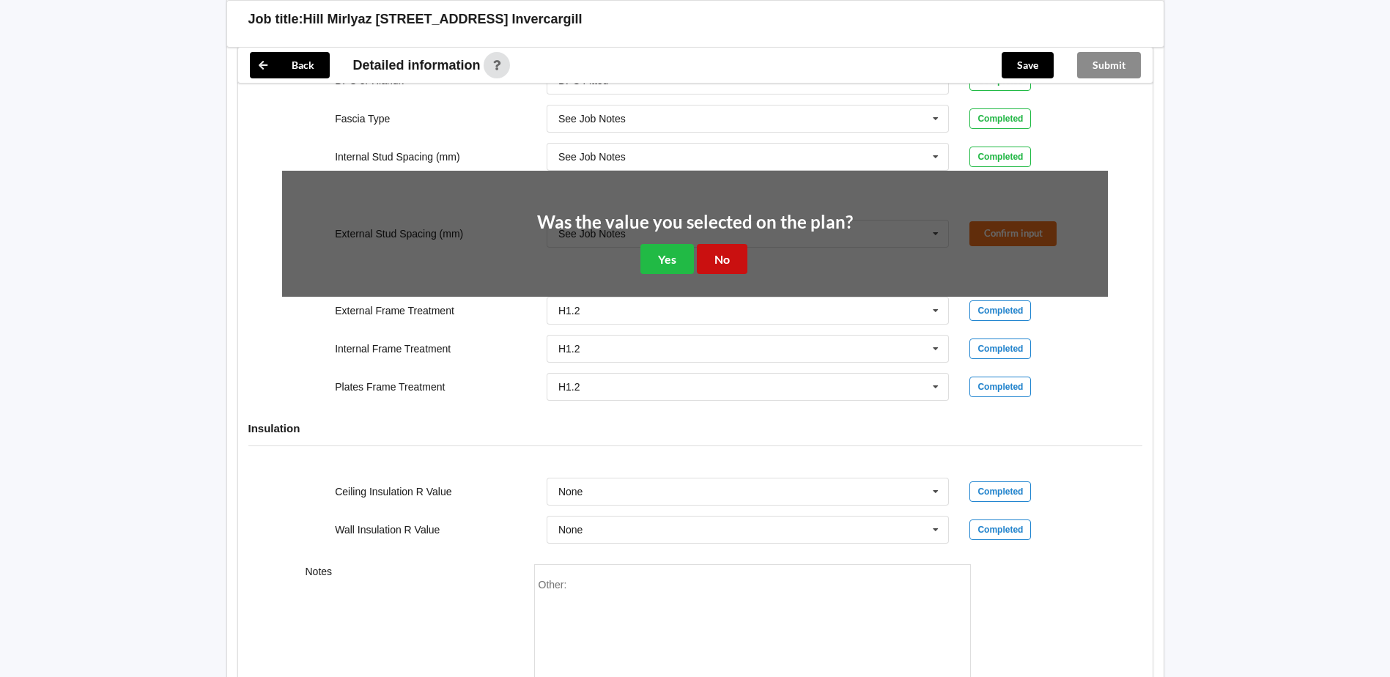
click at [709, 266] on button "No" at bounding box center [722, 259] width 51 height 30
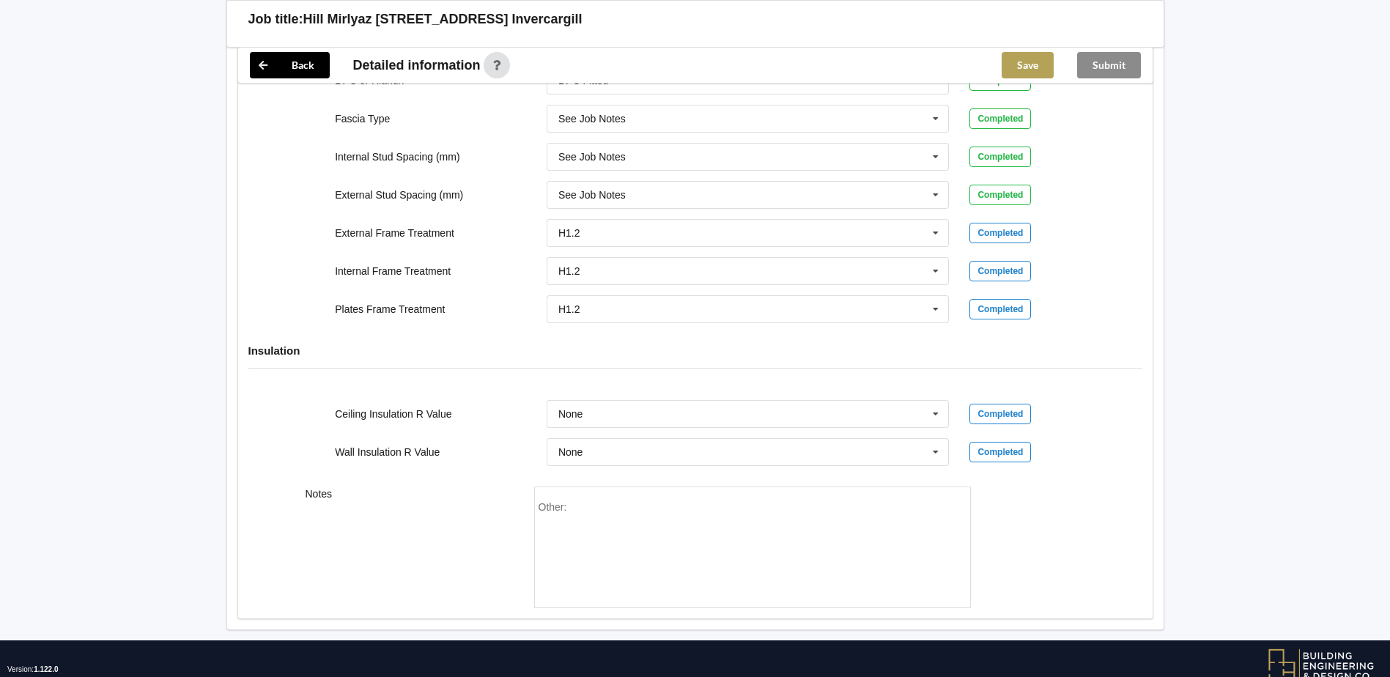
click at [1016, 68] on button "Save" at bounding box center [1028, 65] width 52 height 26
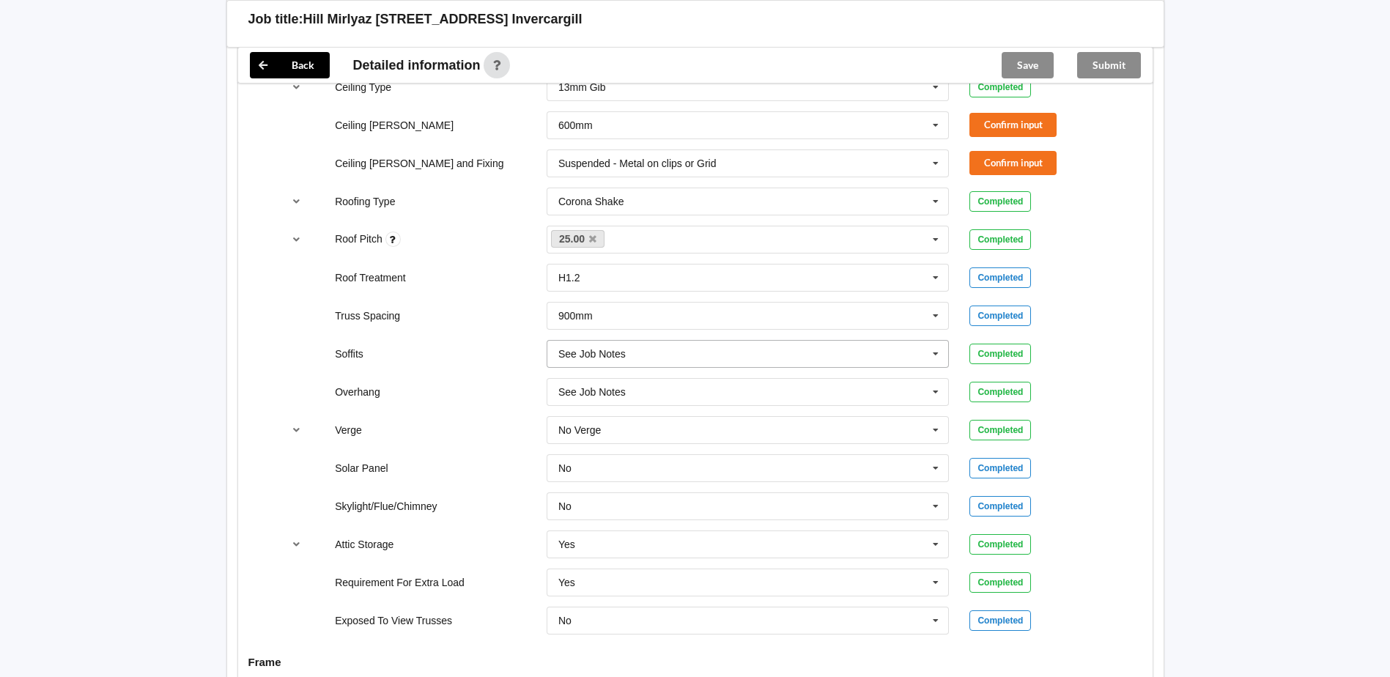
scroll to position [806, 0]
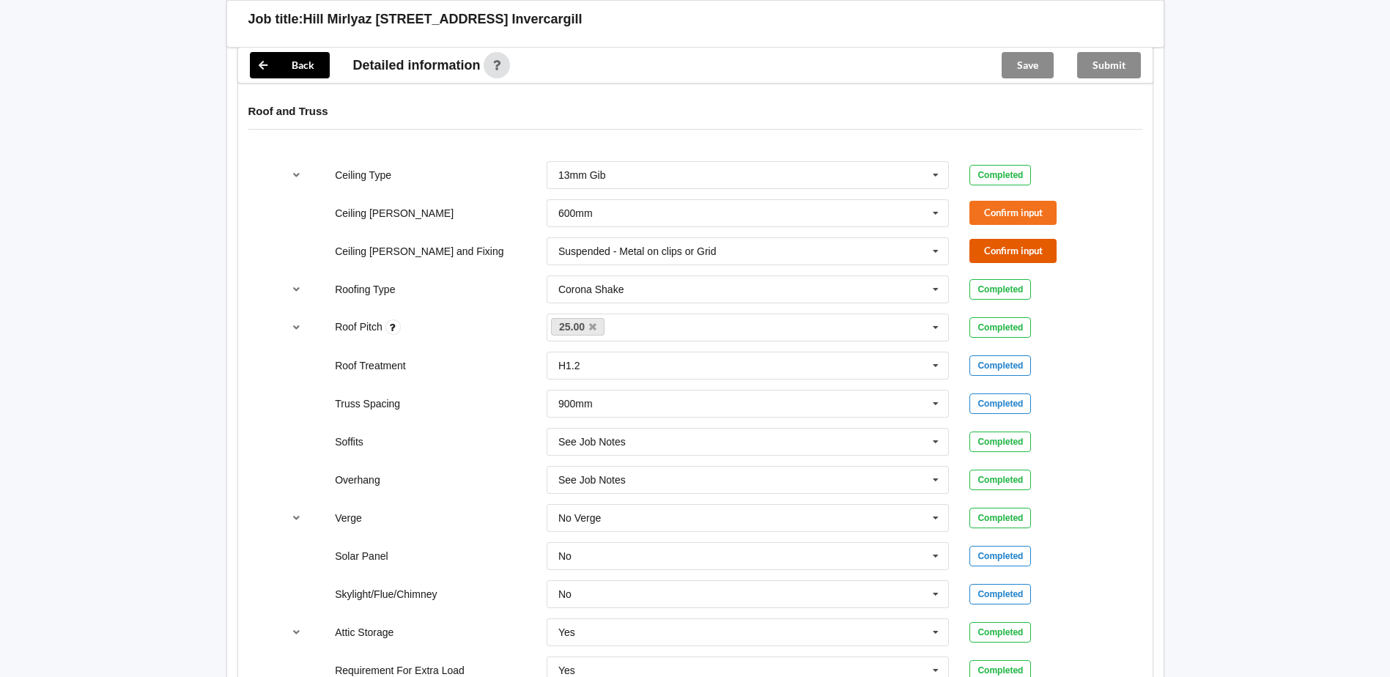
click at [973, 251] on button "Confirm input" at bounding box center [1013, 251] width 87 height 24
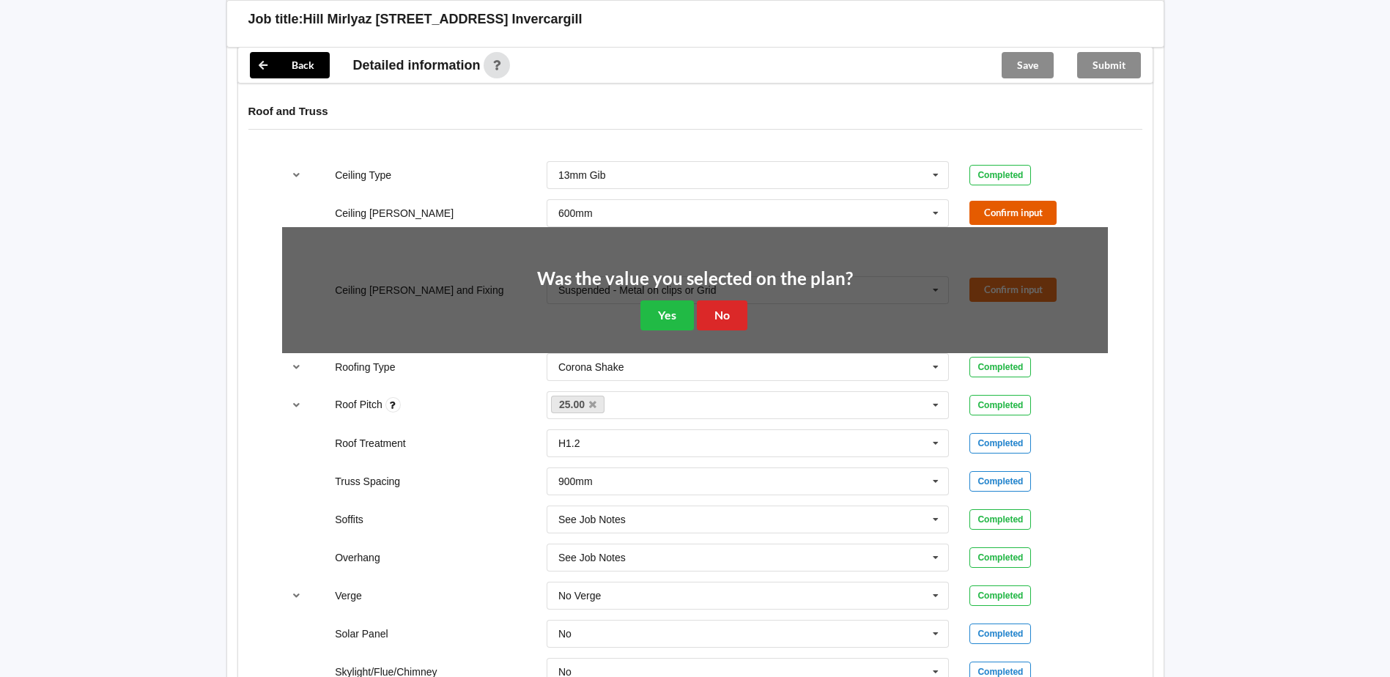
click at [982, 212] on button "Confirm input" at bounding box center [1013, 213] width 87 height 24
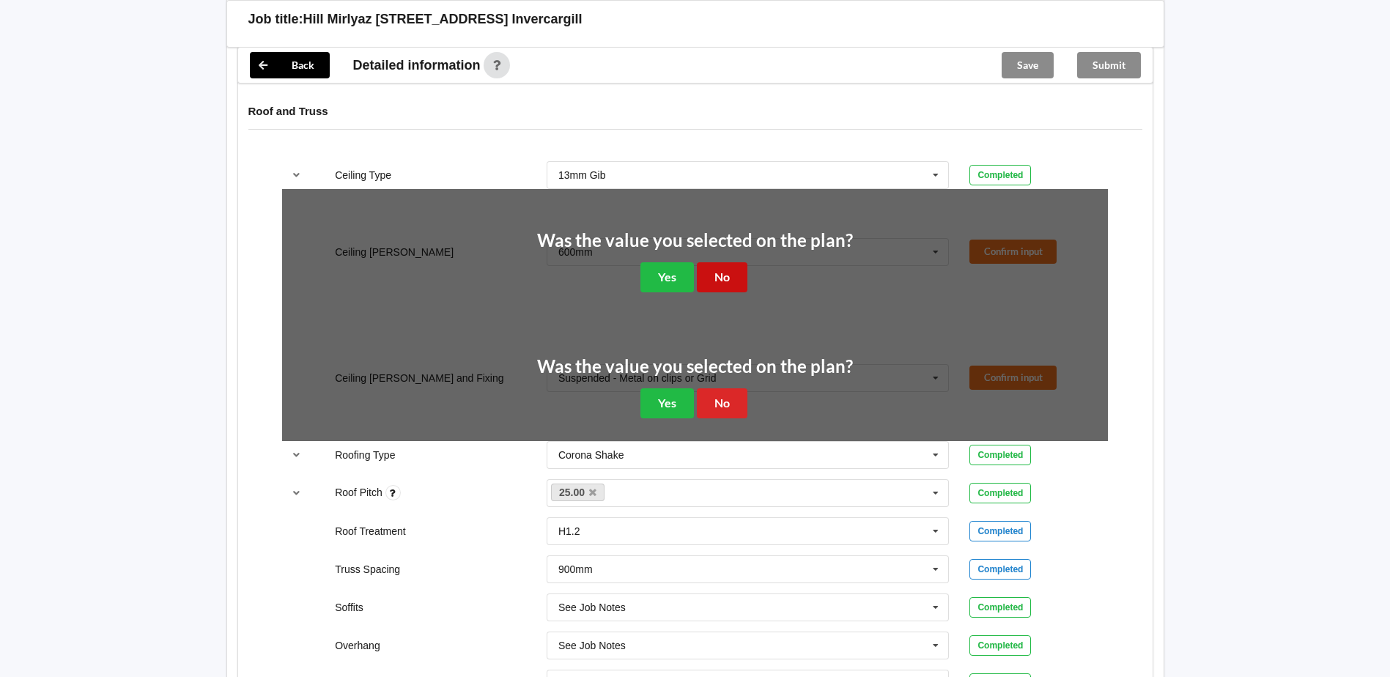
click at [731, 281] on button "No" at bounding box center [722, 277] width 51 height 30
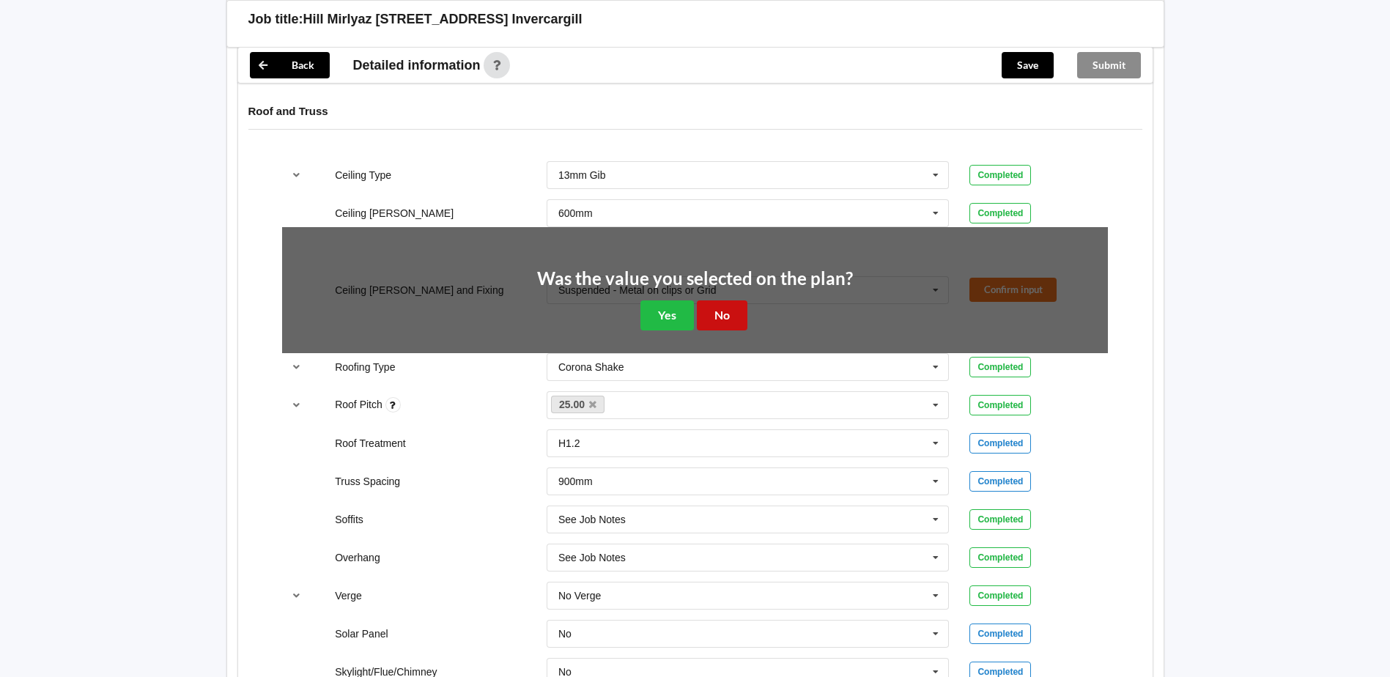
click at [724, 305] on button "No" at bounding box center [722, 315] width 51 height 30
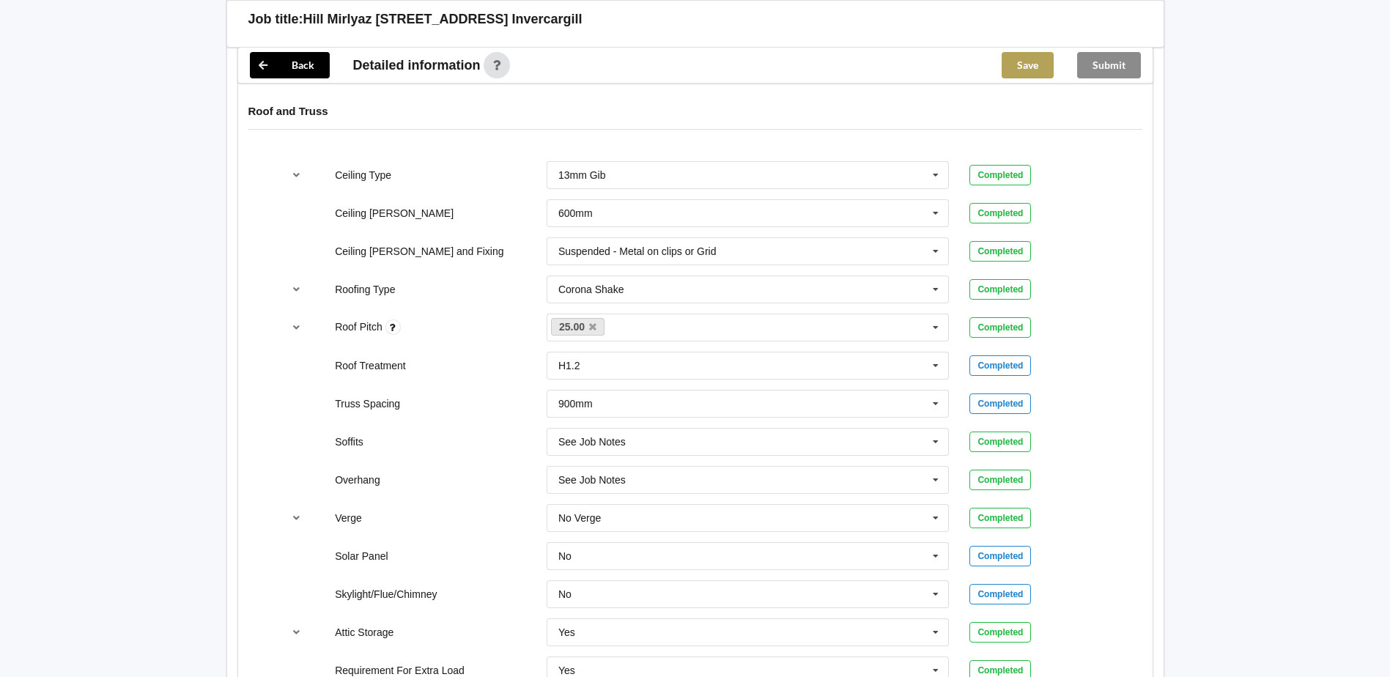
click at [1019, 52] on button "Save" at bounding box center [1028, 65] width 52 height 26
click at [1109, 67] on div "Submit" at bounding box center [1109, 65] width 87 height 35
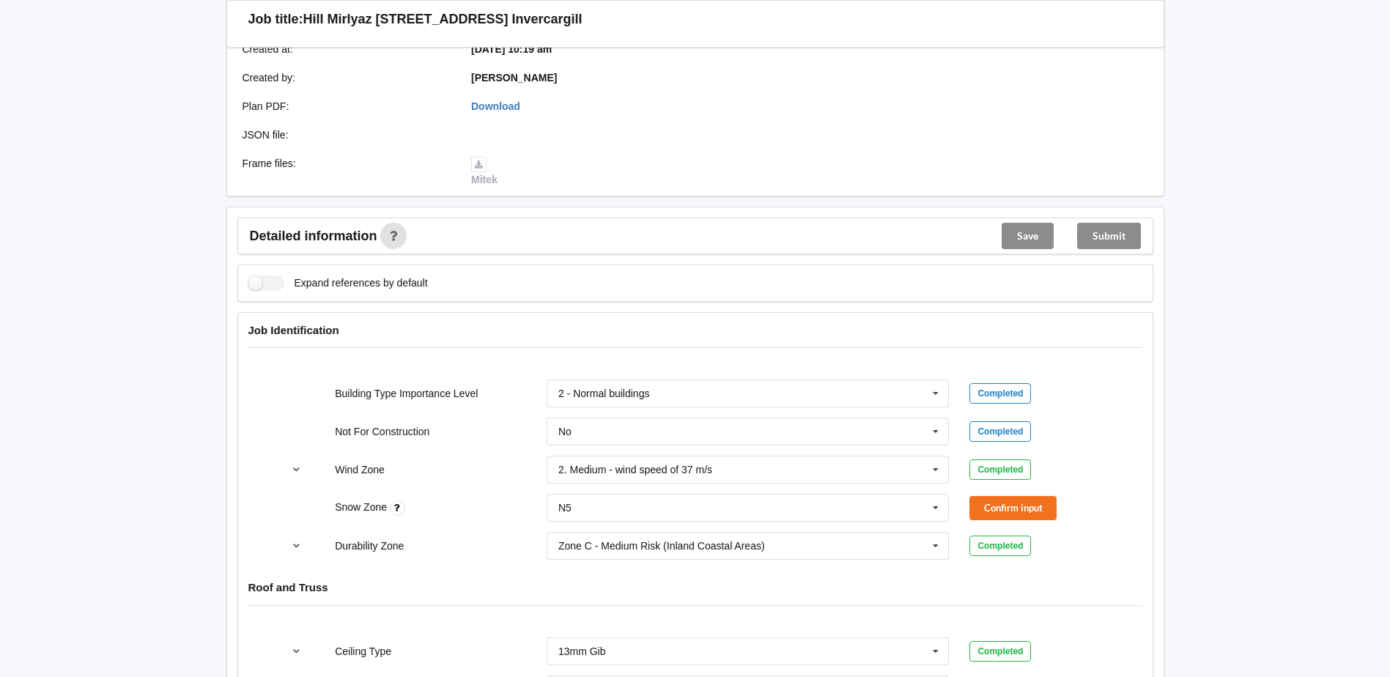
scroll to position [476, 0]
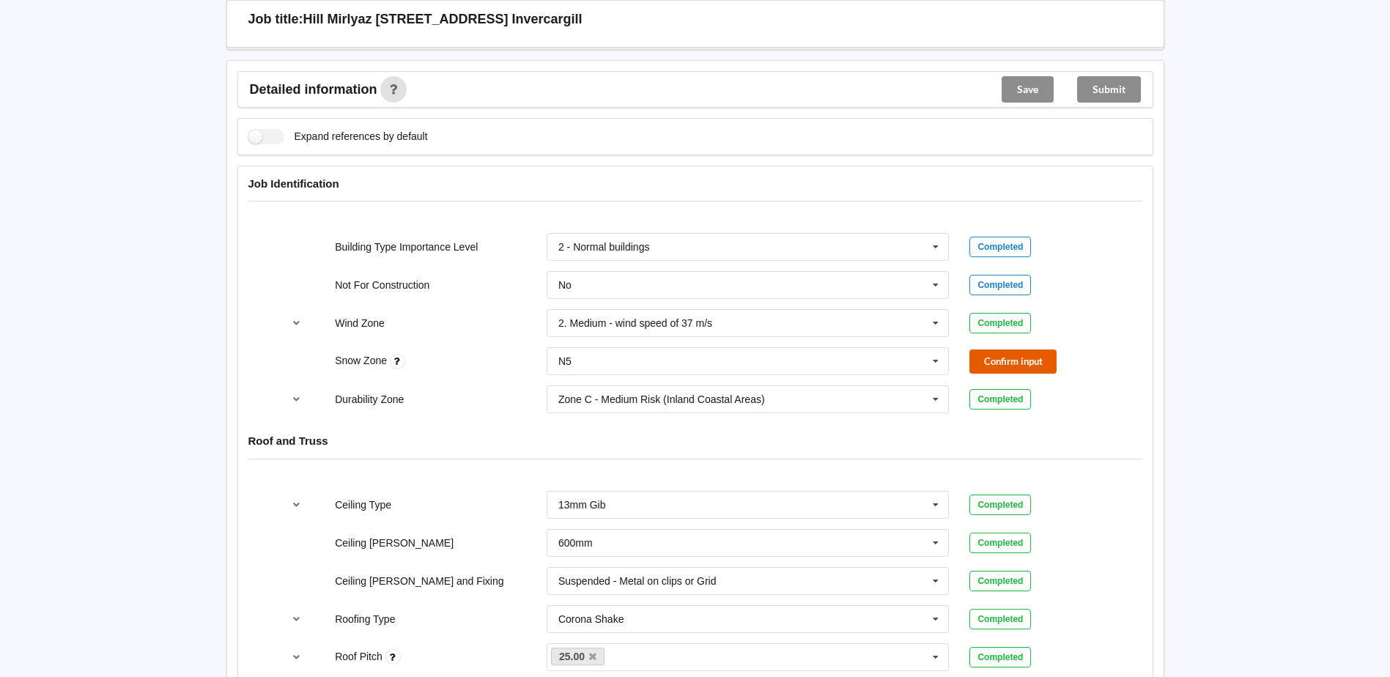
click at [1003, 367] on button "Confirm input" at bounding box center [1013, 362] width 87 height 24
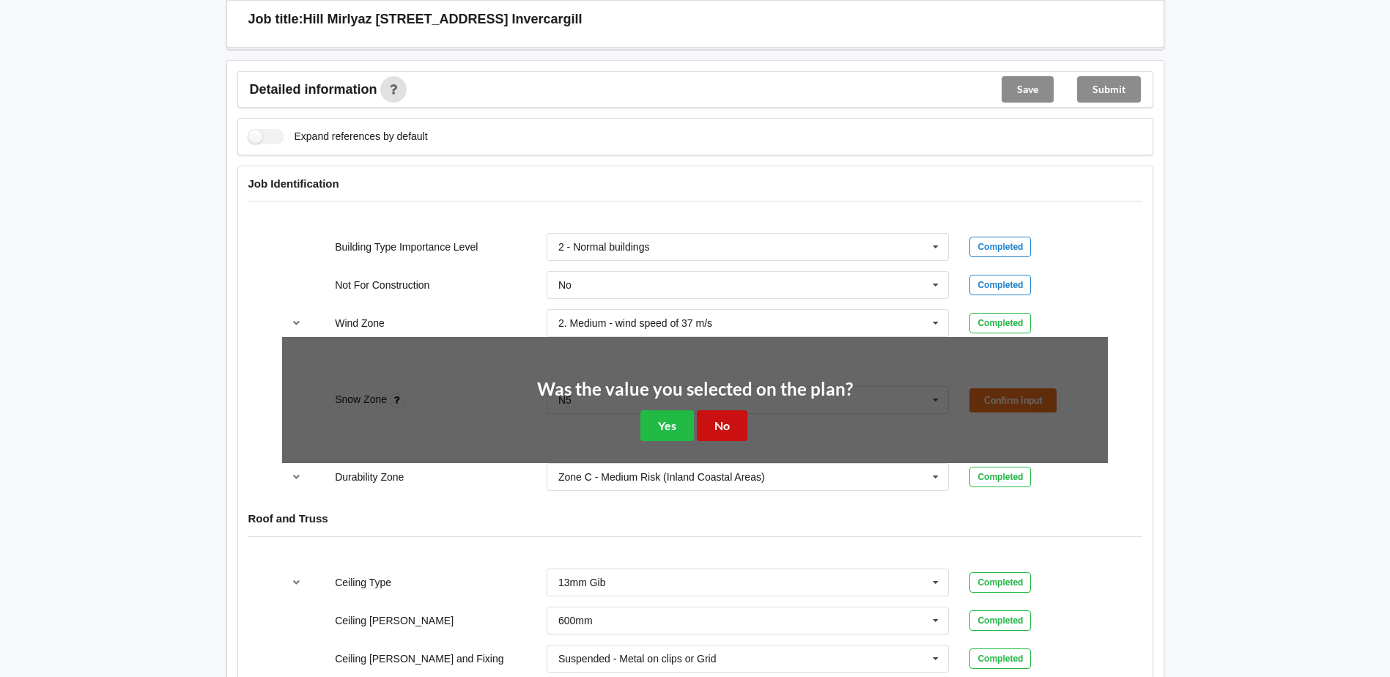
click at [743, 421] on button "No" at bounding box center [722, 425] width 51 height 30
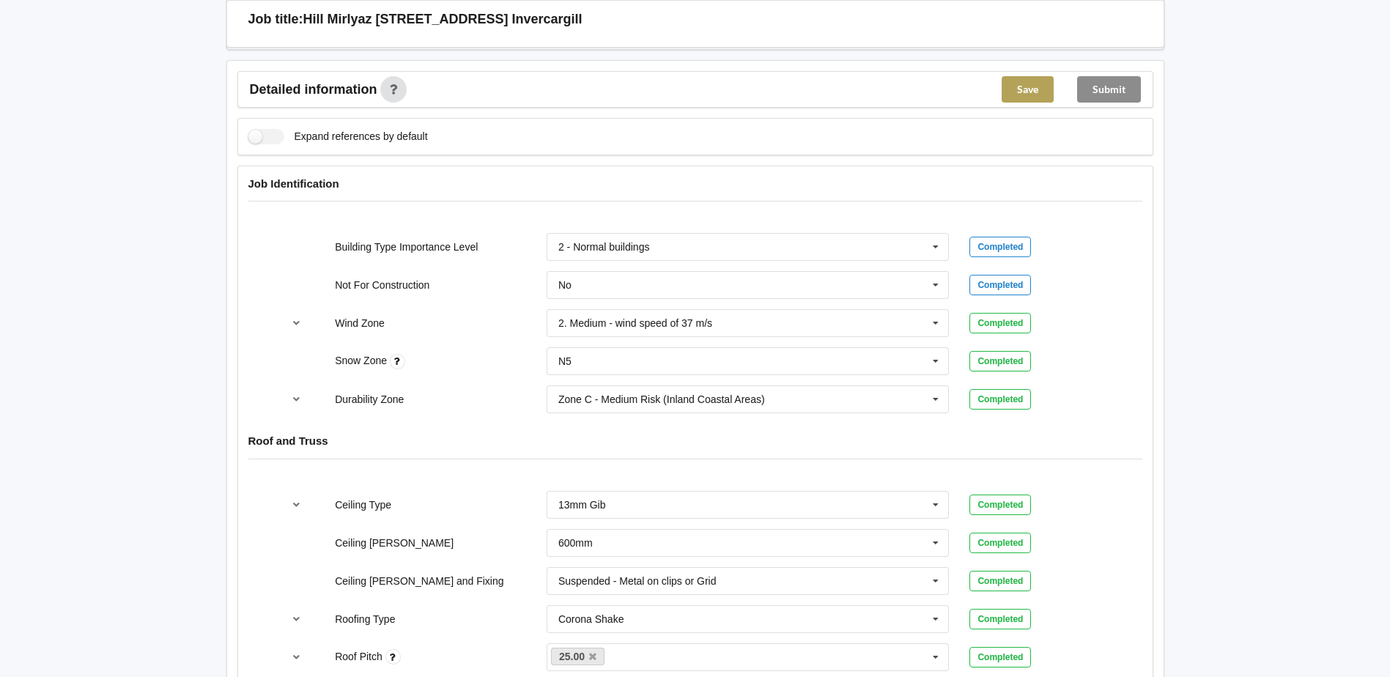
click at [1030, 99] on button "Save" at bounding box center [1028, 89] width 52 height 26
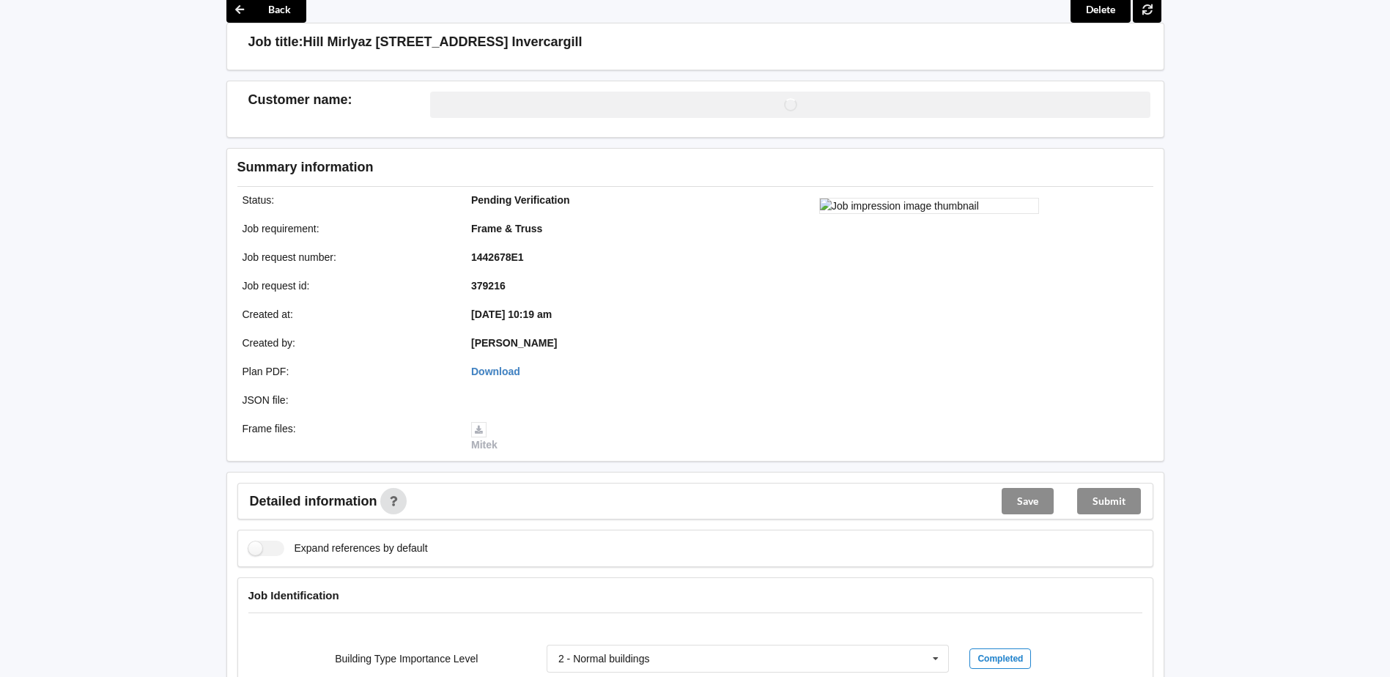
scroll to position [0, 0]
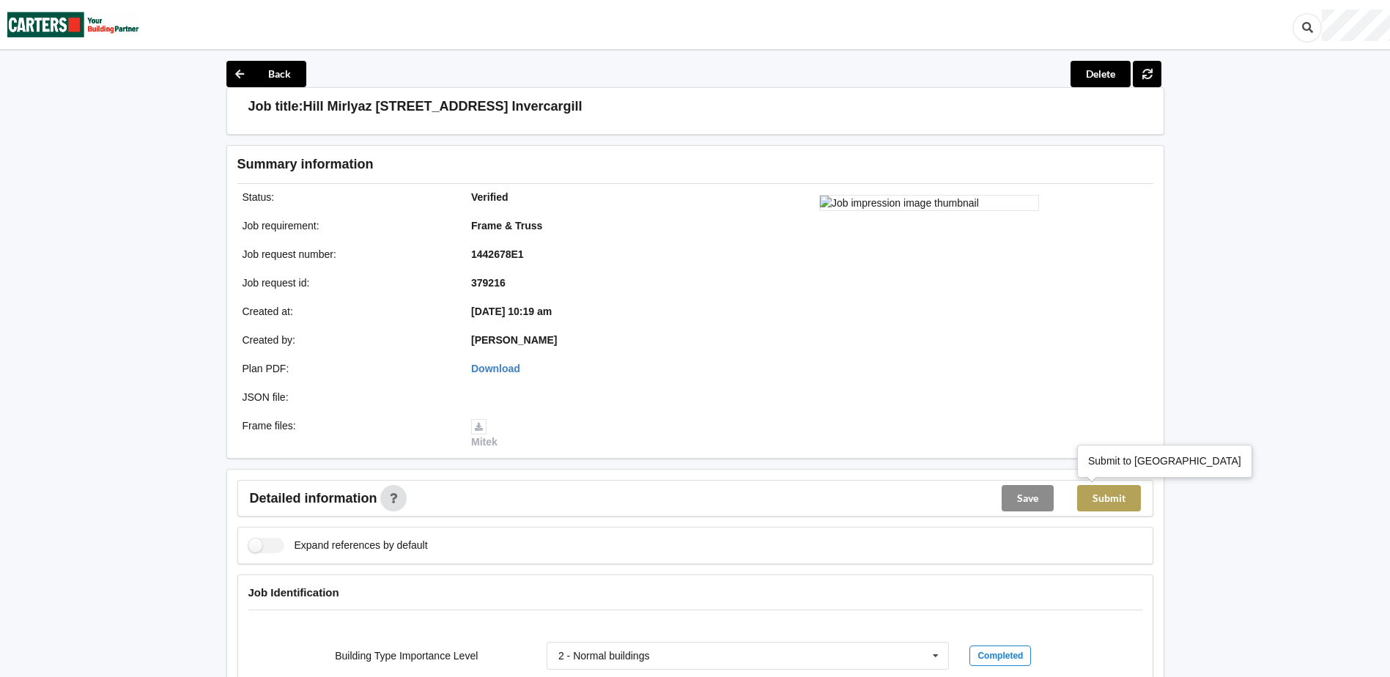
click at [1115, 494] on button "Submit" at bounding box center [1109, 498] width 64 height 26
